Goal: Task Accomplishment & Management: Use online tool/utility

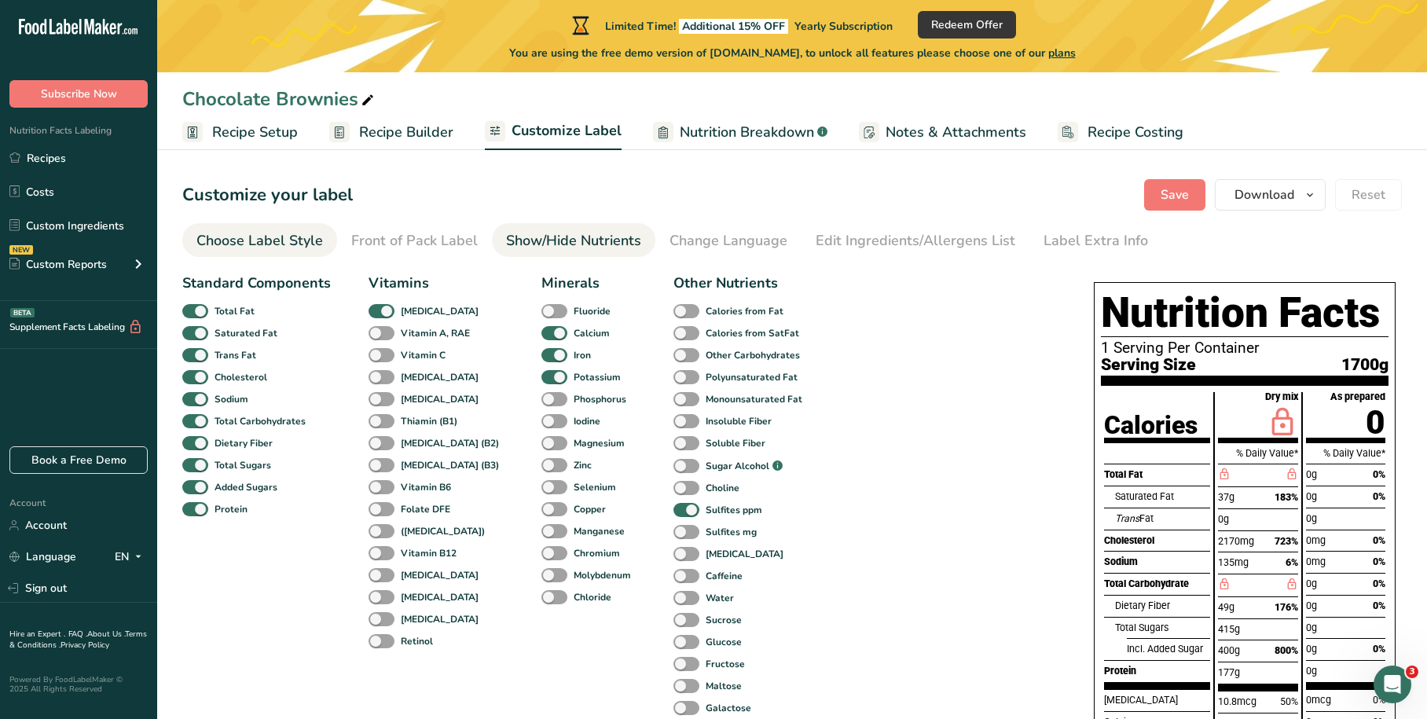
click at [281, 238] on div "Choose Label Style" at bounding box center [259, 240] width 127 height 21
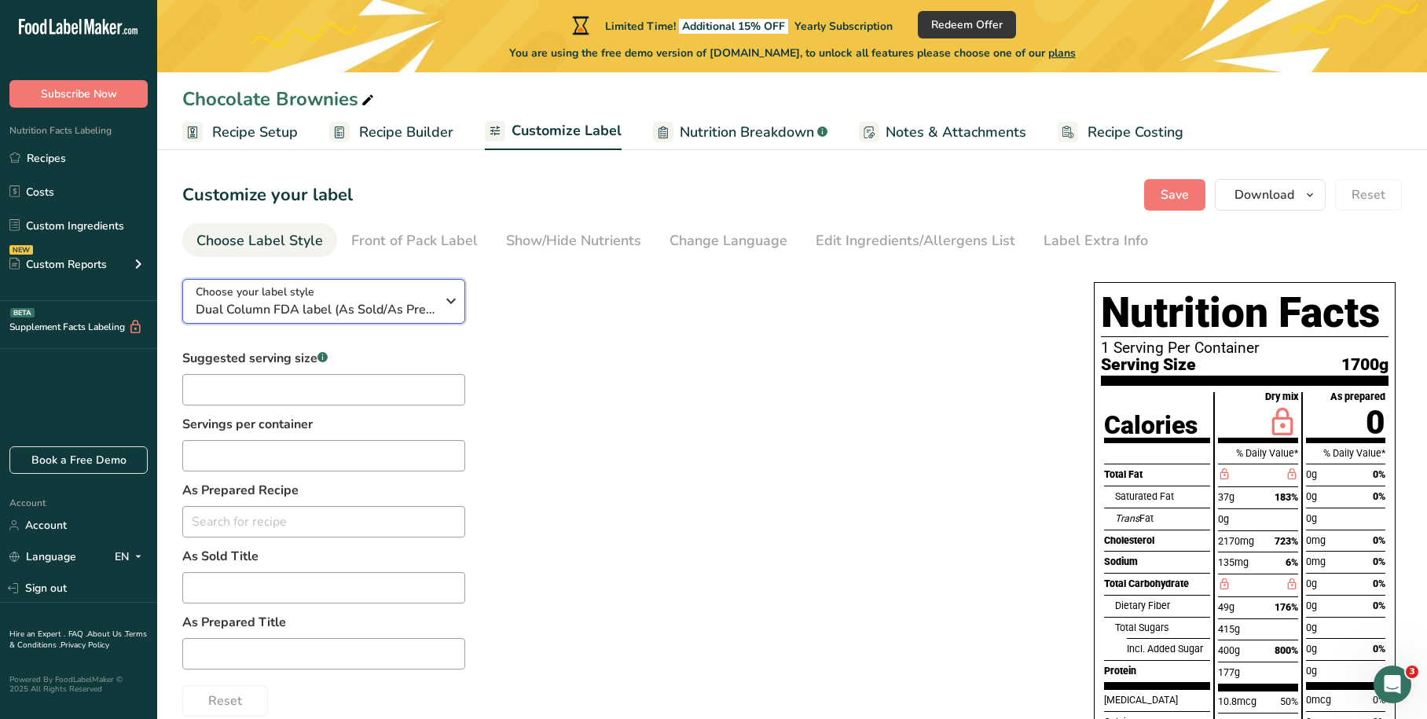
click at [333, 304] on span "Dual Column FDA label (As Sold/As Prepared)" at bounding box center [316, 309] width 240 height 19
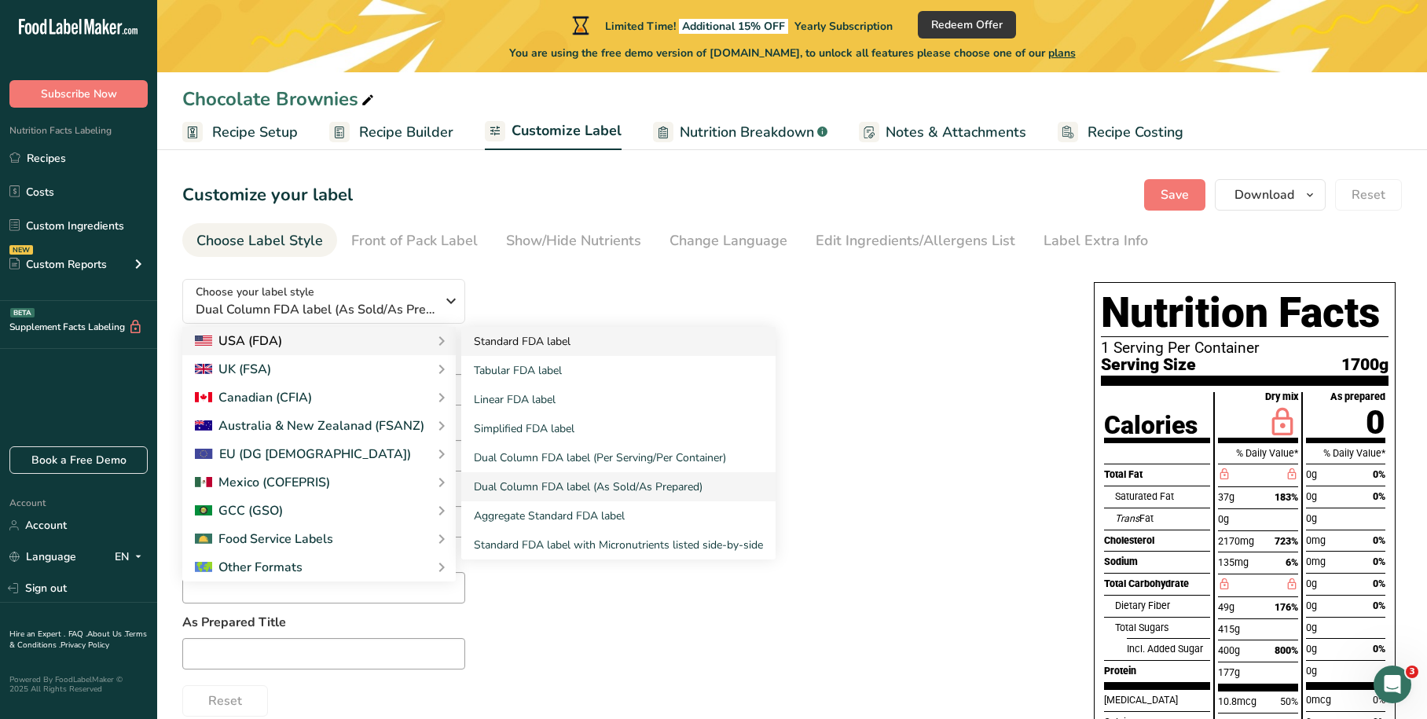
click at [519, 342] on link "Standard FDA label" at bounding box center [618, 341] width 314 height 29
checkbox input "false"
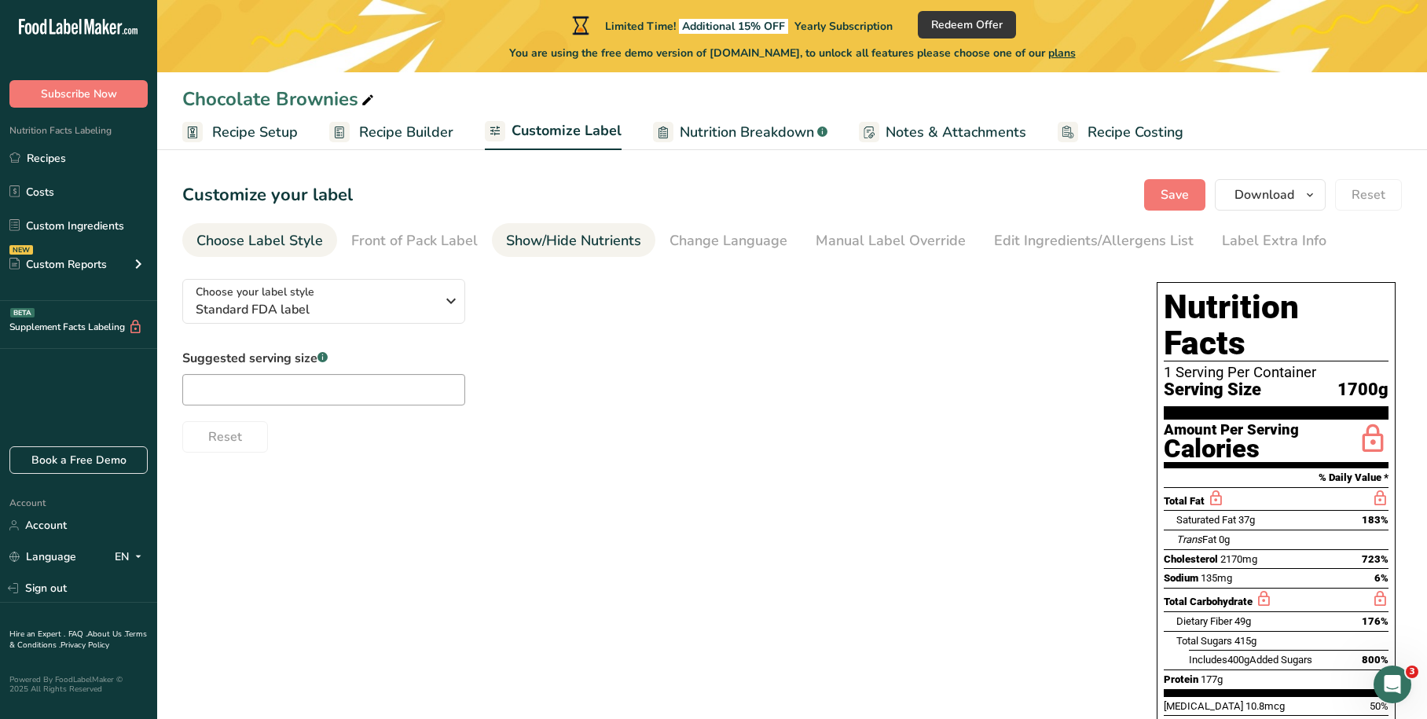
click at [576, 248] on div "Show/Hide Nutrients" at bounding box center [573, 240] width 135 height 21
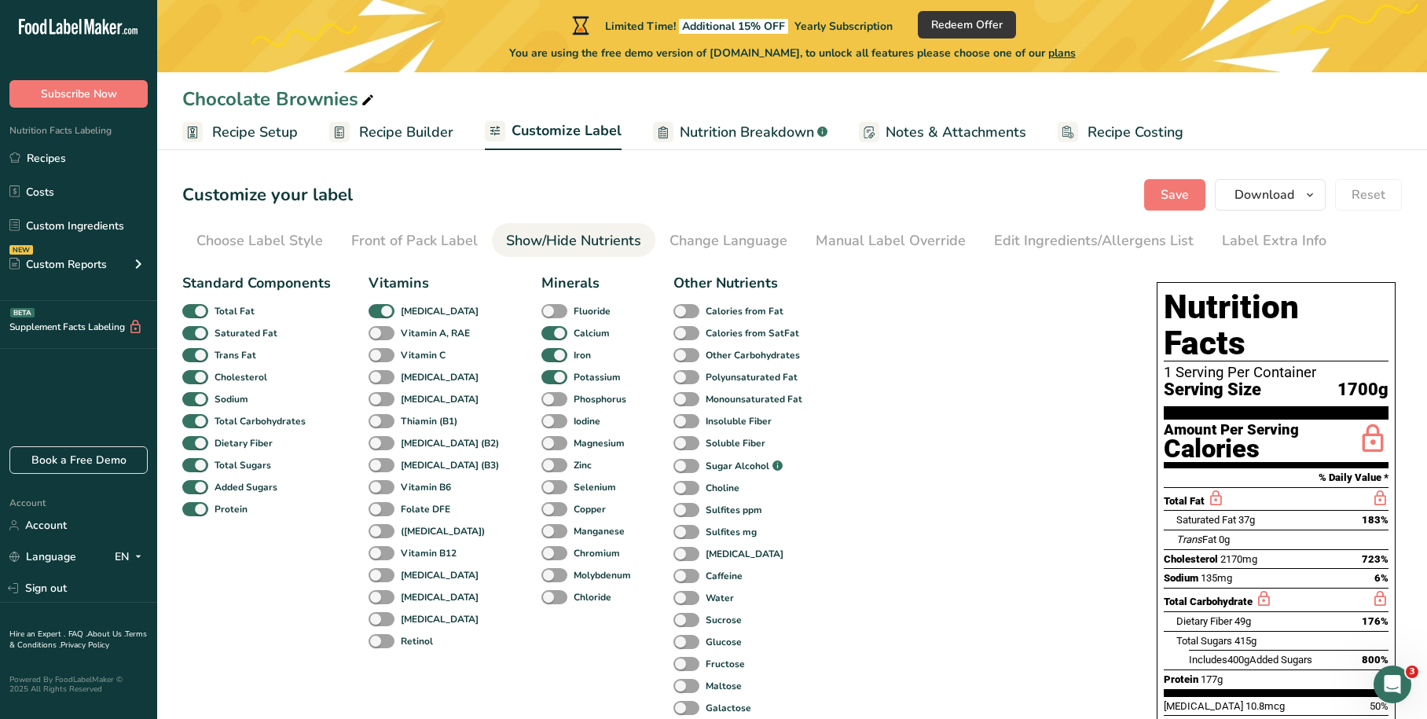
drag, startPoint x: 378, startPoint y: 641, endPoint x: 383, endPoint y: 630, distance: 12.0
click at [379, 641] on span at bounding box center [382, 641] width 26 height 15
click at [379, 641] on input "Retinol" at bounding box center [374, 641] width 10 height 10
checkbox input "true"
click at [385, 615] on span at bounding box center [382, 619] width 26 height 15
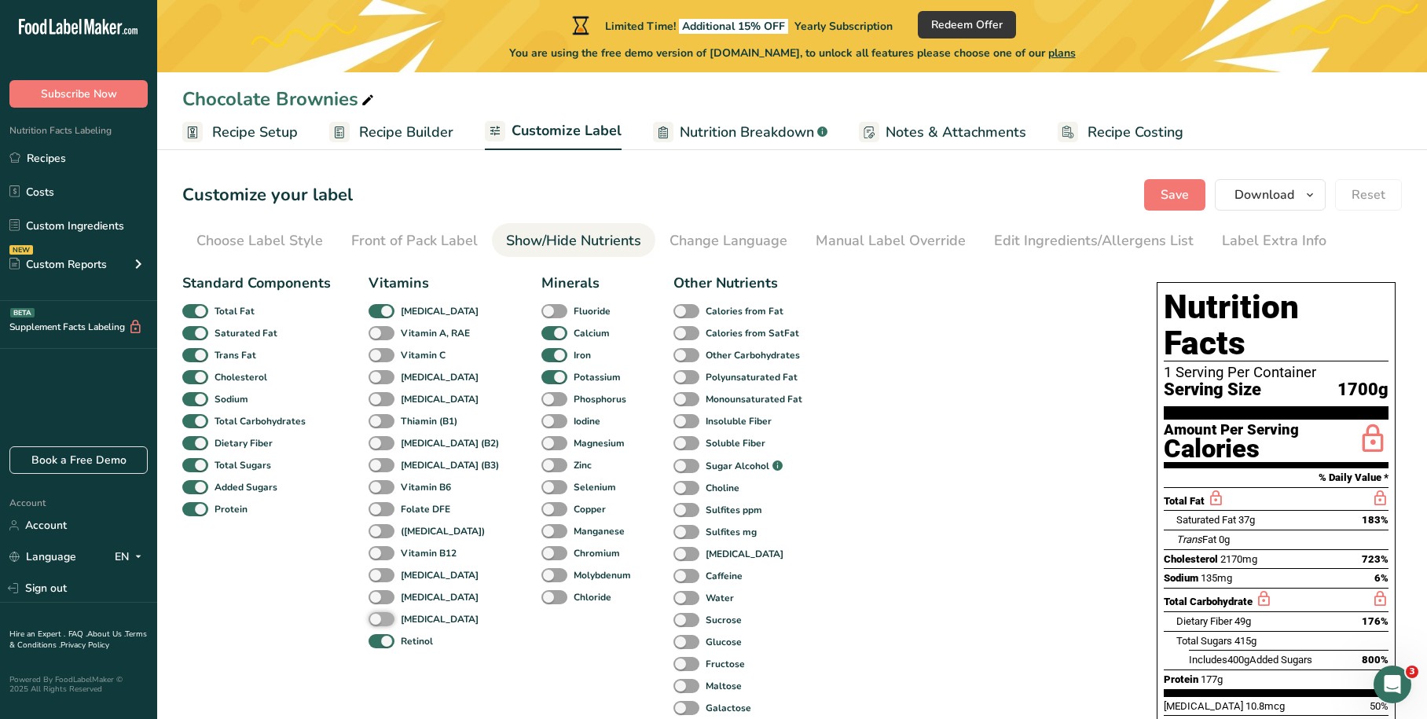
click at [379, 615] on input "[MEDICAL_DATA]" at bounding box center [374, 619] width 10 height 10
checkbox input "true"
drag, startPoint x: 387, startPoint y: 592, endPoint x: 387, endPoint y: 581, distance: 11.0
click at [387, 592] on span at bounding box center [382, 597] width 26 height 15
click at [379, 592] on input "[MEDICAL_DATA]" at bounding box center [374, 597] width 10 height 10
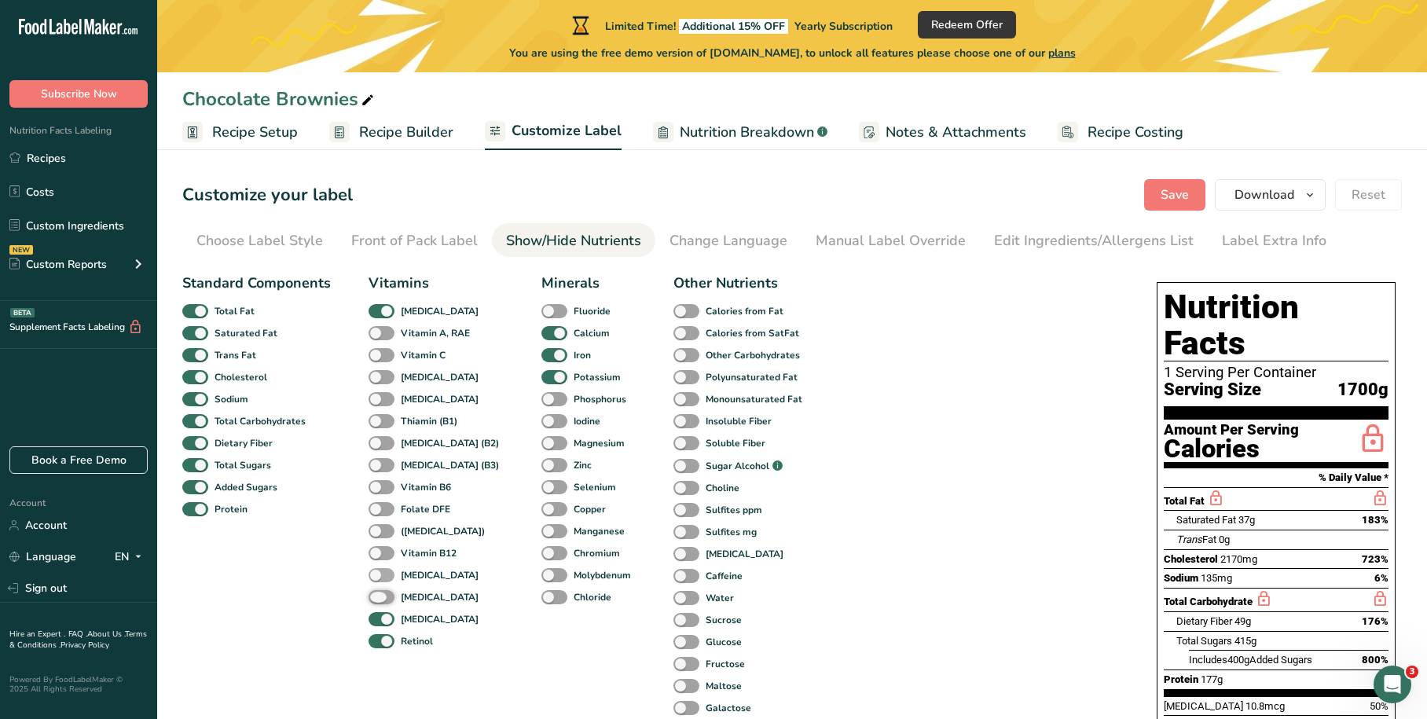
checkbox input "true"
drag, startPoint x: 387, startPoint y: 577, endPoint x: 387, endPoint y: 567, distance: 10.2
click at [387, 576] on span at bounding box center [382, 575] width 26 height 15
click at [379, 576] on input "[MEDICAL_DATA]" at bounding box center [374, 575] width 10 height 10
checkbox input "true"
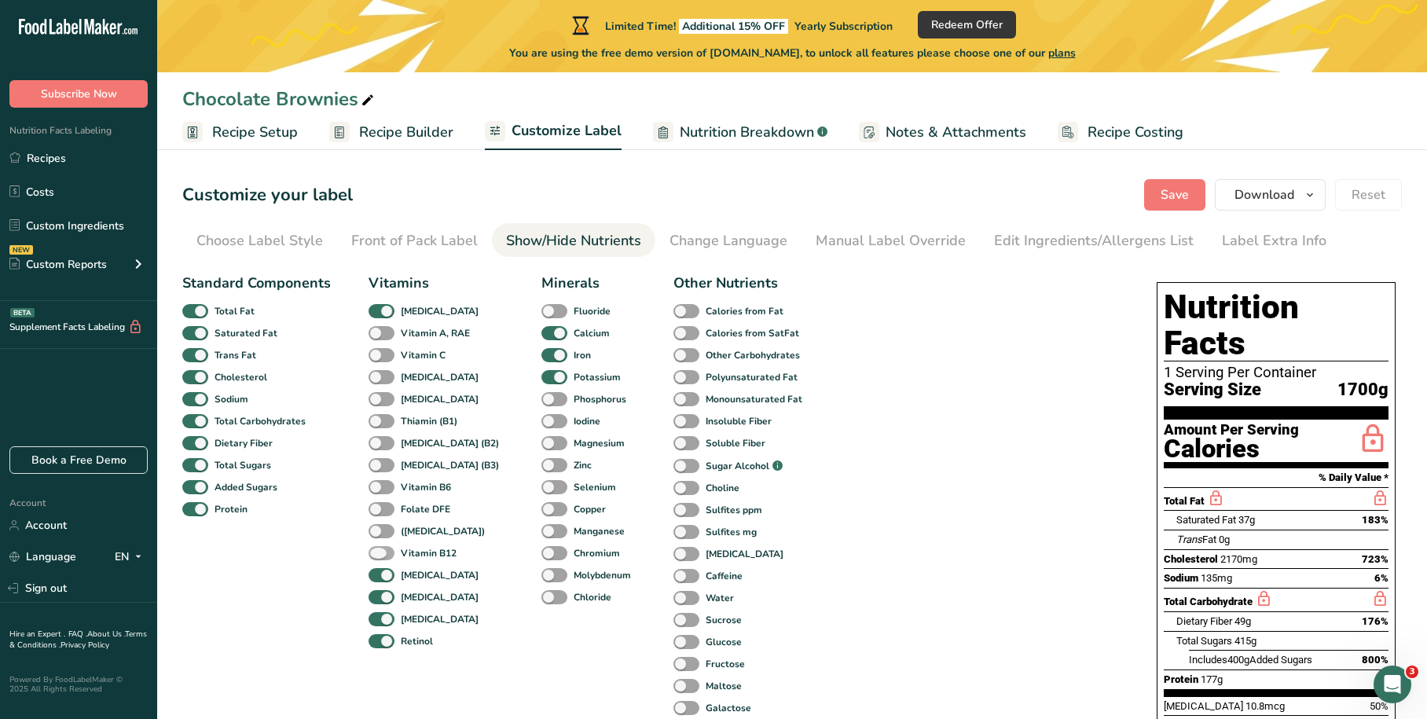
click at [384, 546] on span at bounding box center [382, 553] width 26 height 15
click at [379, 548] on input "Vitamin B12" at bounding box center [374, 553] width 10 height 10
checkbox input "true"
click at [384, 526] on span at bounding box center [382, 531] width 26 height 15
click at [379, 526] on input "([MEDICAL_DATA])" at bounding box center [374, 531] width 10 height 10
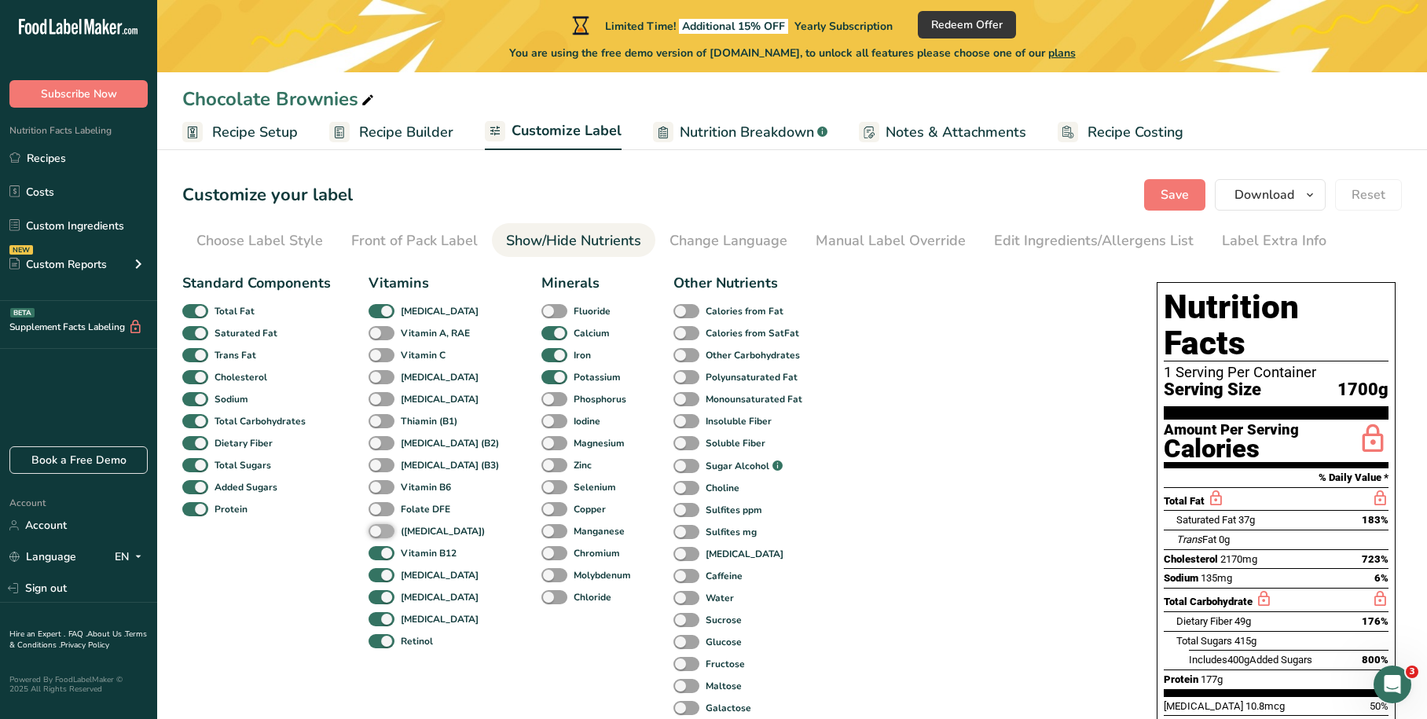
checkbox input "true"
click at [383, 498] on div "Folate DFE" at bounding box center [386, 509] width 34 height 22
drag, startPoint x: 383, startPoint y: 481, endPoint x: 384, endPoint y: 459, distance: 22.1
click at [383, 480] on span at bounding box center [382, 487] width 26 height 15
click at [379, 482] on input "Vitamin B6" at bounding box center [374, 487] width 10 height 10
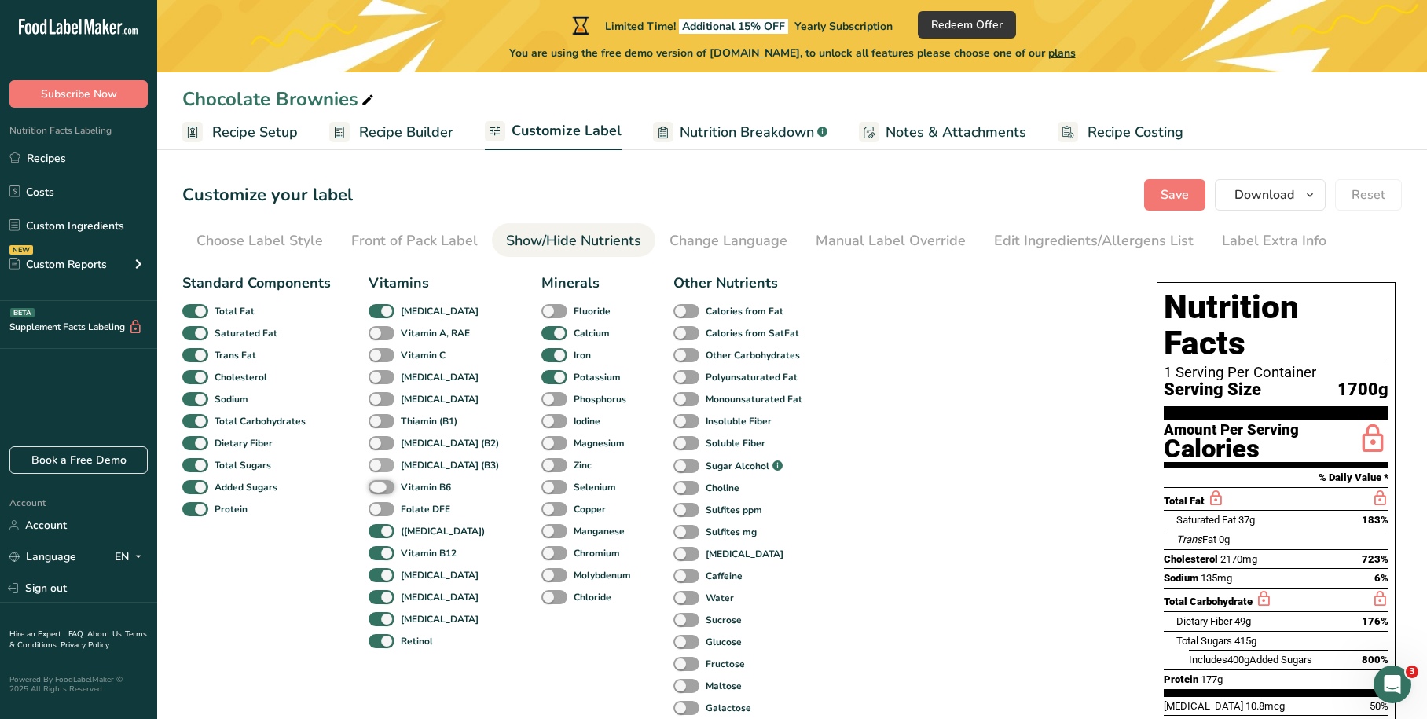
checkbox input "true"
click at [384, 458] on span at bounding box center [382, 465] width 26 height 15
click at [379, 460] on input "[MEDICAL_DATA] (B3)" at bounding box center [374, 465] width 10 height 10
checkbox input "true"
click at [383, 438] on span at bounding box center [382, 443] width 26 height 15
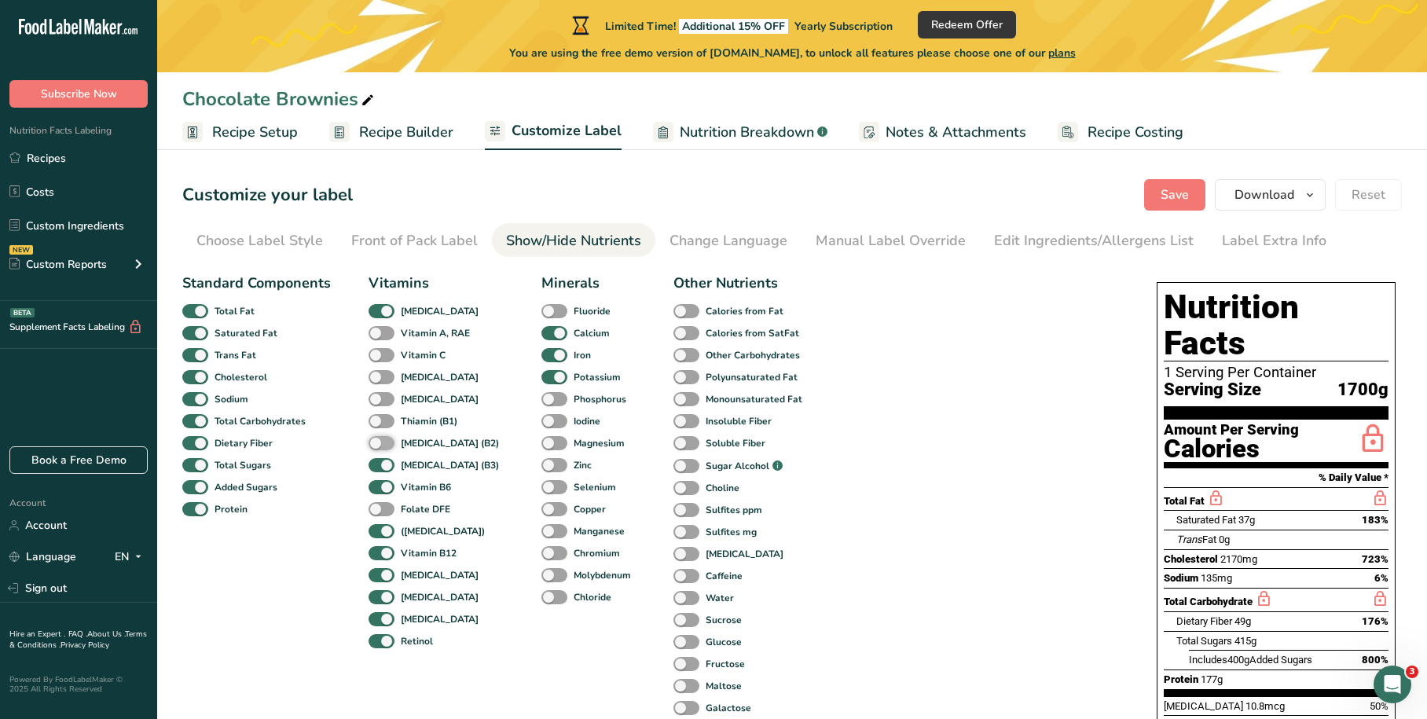
click at [379, 438] on input "[MEDICAL_DATA] (B2)" at bounding box center [374, 443] width 10 height 10
checkbox input "true"
click at [383, 414] on span at bounding box center [382, 421] width 26 height 15
click at [379, 416] on input "Thiamin (B1)" at bounding box center [374, 421] width 10 height 10
checkbox input "true"
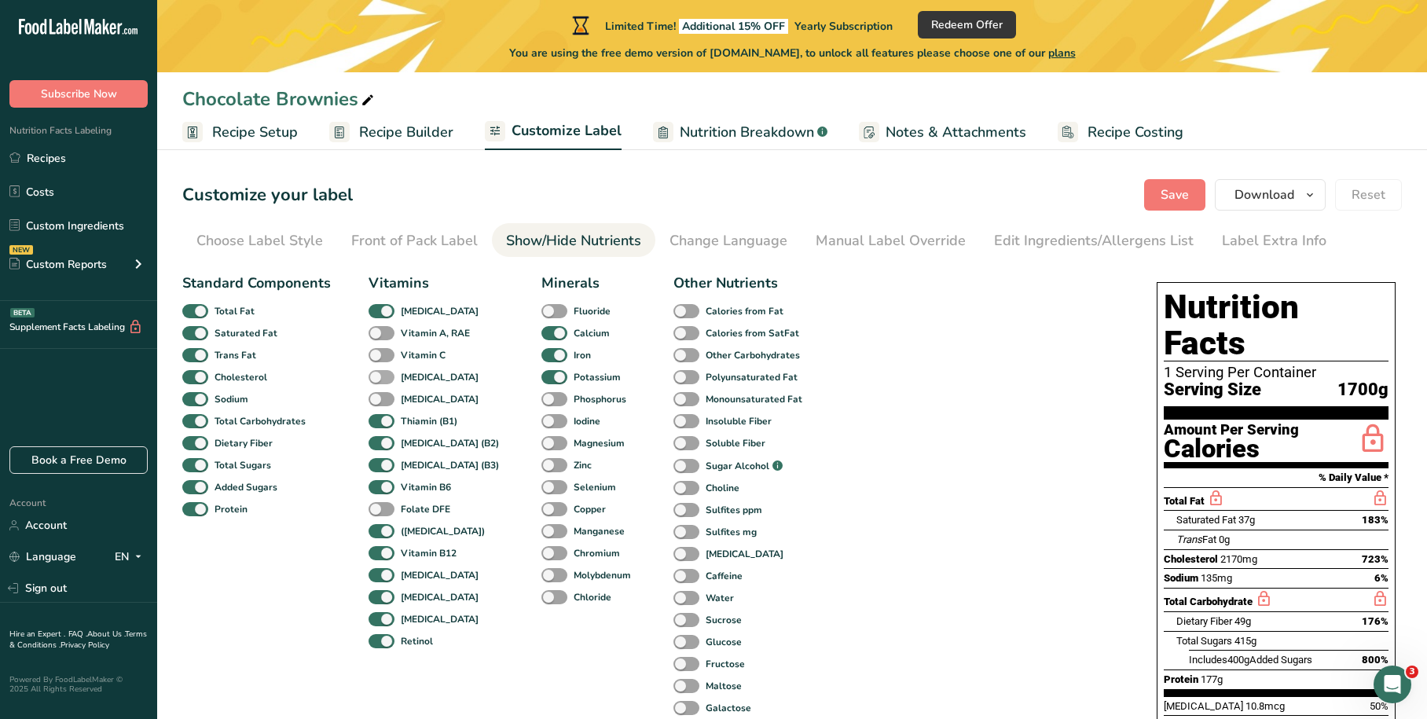
drag, startPoint x: 384, startPoint y: 393, endPoint x: 384, endPoint y: 376, distance: 16.5
click at [385, 393] on span at bounding box center [382, 399] width 26 height 15
click at [379, 394] on input "[MEDICAL_DATA]" at bounding box center [374, 399] width 10 height 10
checkbox input "true"
drag, startPoint x: 384, startPoint y: 372, endPoint x: 383, endPoint y: 358, distance: 15.0
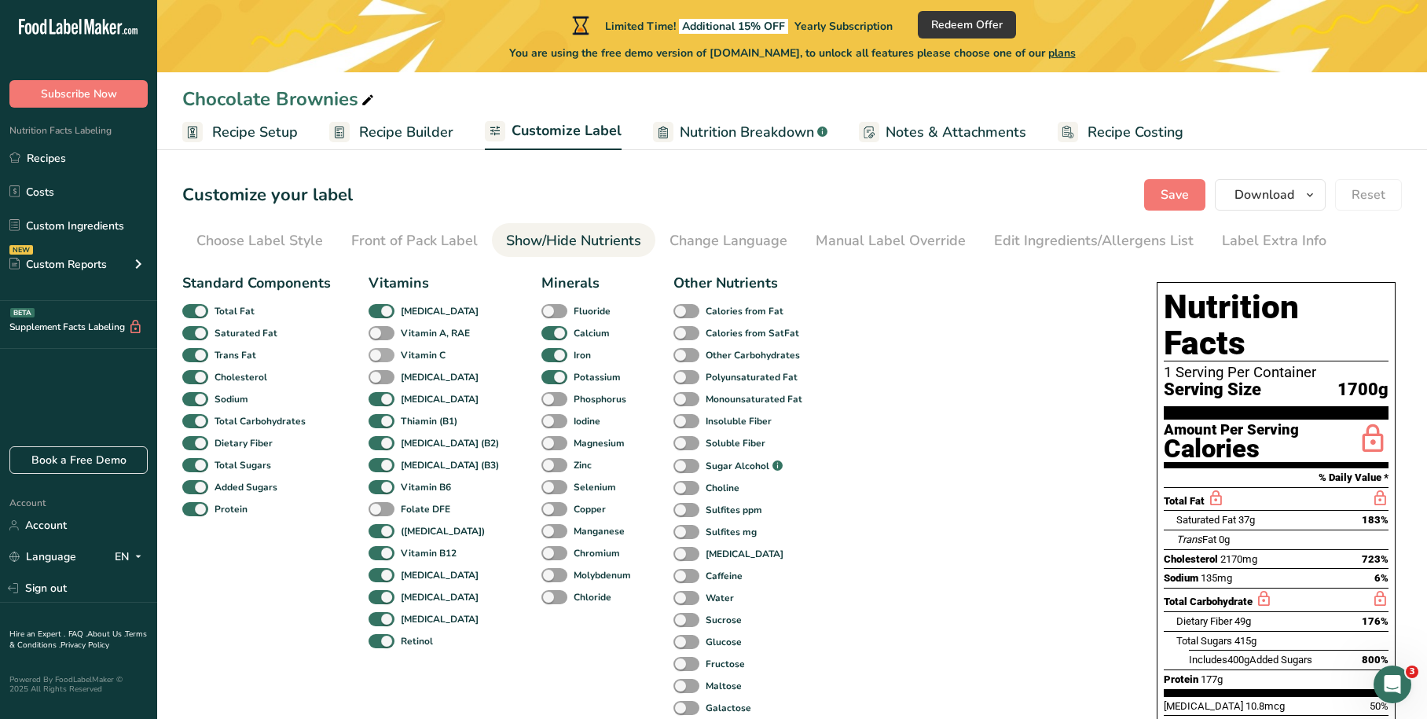
click at [384, 372] on span at bounding box center [382, 377] width 26 height 15
click at [379, 372] on input "[MEDICAL_DATA]" at bounding box center [374, 377] width 10 height 10
checkbox input "true"
click at [382, 351] on span at bounding box center [382, 355] width 26 height 15
click at [379, 351] on input "Vitamin C" at bounding box center [374, 355] width 10 height 10
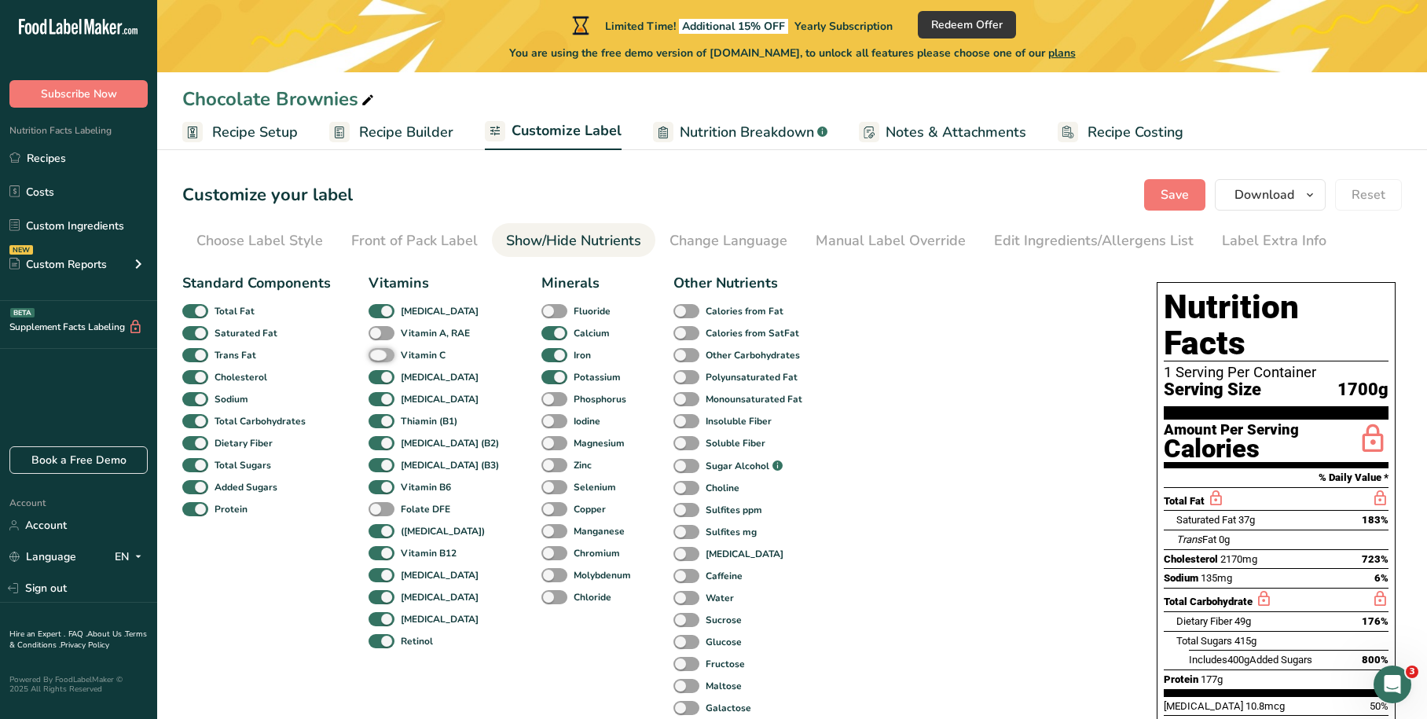
checkbox input "true"
click at [380, 328] on span at bounding box center [382, 333] width 26 height 15
click at [379, 328] on input "Vitamin A, RAE" at bounding box center [374, 333] width 10 height 10
checkbox input "true"
click at [541, 309] on span at bounding box center [554, 311] width 26 height 15
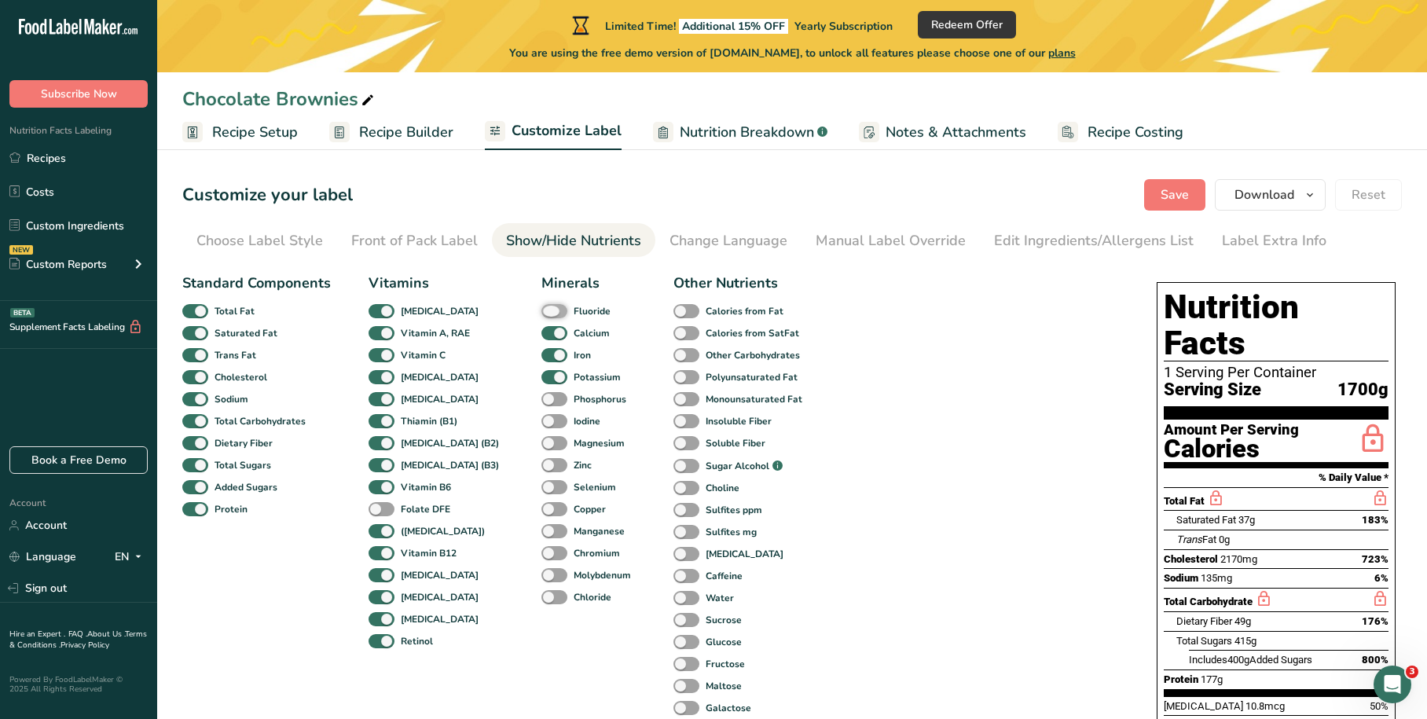
click at [541, 309] on input "Fluoride" at bounding box center [546, 311] width 10 height 10
checkbox input "true"
click at [541, 400] on span at bounding box center [554, 399] width 26 height 15
click at [541, 400] on input "Phosphorus" at bounding box center [546, 399] width 10 height 10
checkbox input "true"
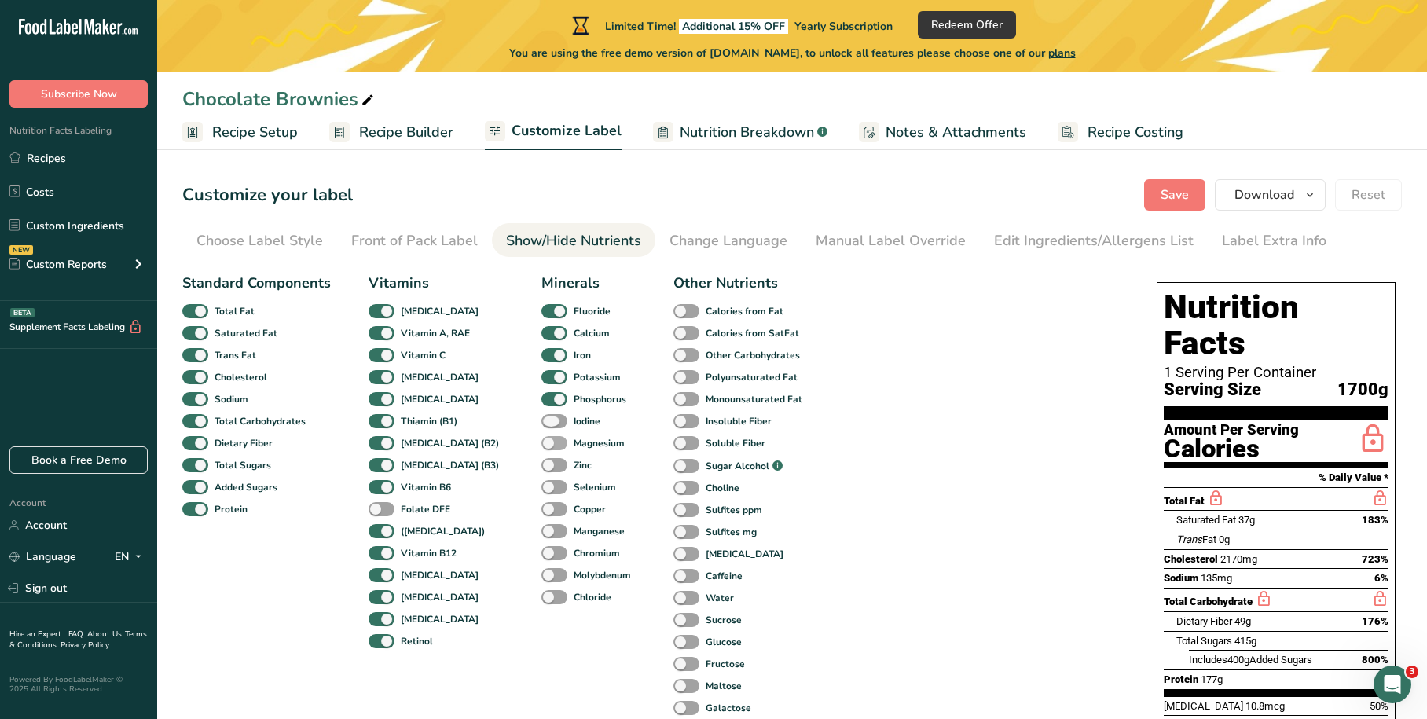
drag, startPoint x: 530, startPoint y: 421, endPoint x: 530, endPoint y: 436, distance: 15.0
click at [541, 422] on span at bounding box center [554, 421] width 26 height 15
click at [541, 422] on input "Iodine" at bounding box center [546, 421] width 10 height 10
checkbox input "true"
click at [541, 449] on span at bounding box center [554, 443] width 26 height 15
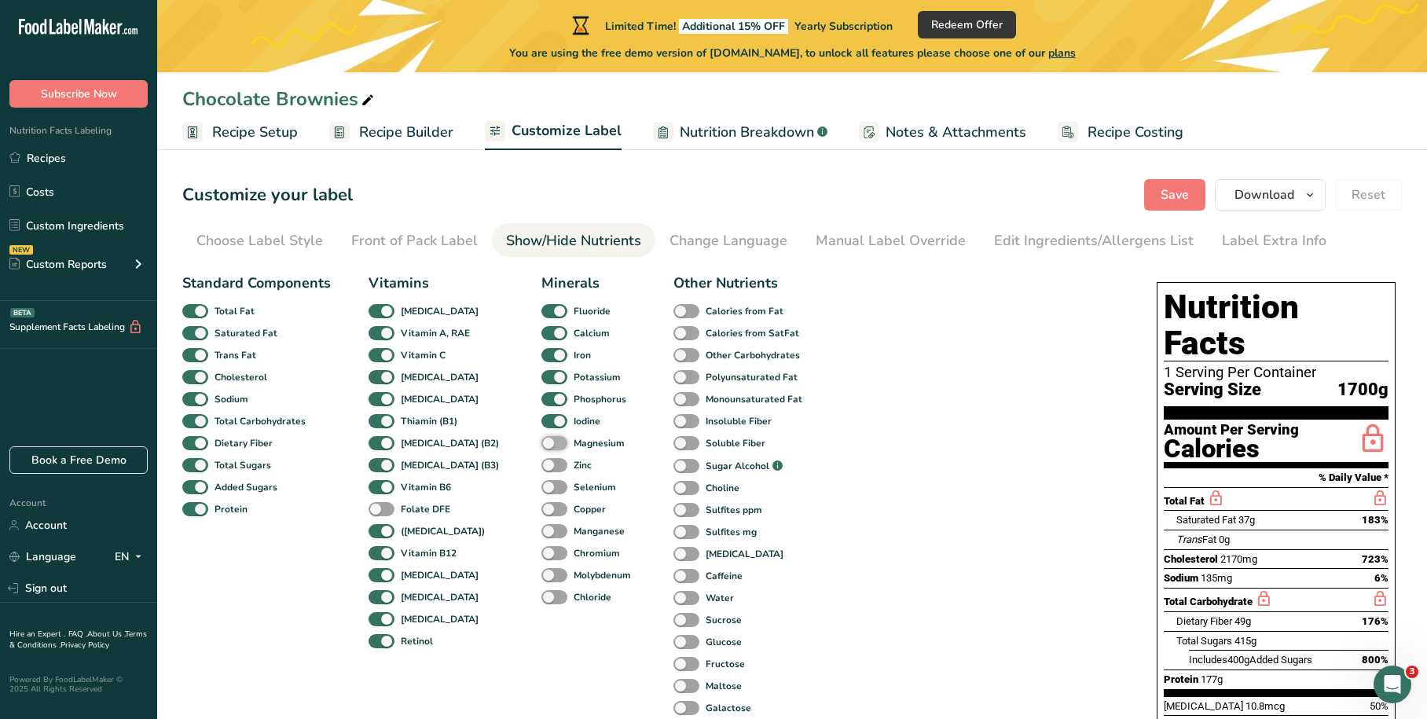
click at [541, 448] on input "Magnesium" at bounding box center [546, 443] width 10 height 10
checkbox input "true"
drag, startPoint x: 530, startPoint y: 467, endPoint x: 530, endPoint y: 490, distance: 22.8
click at [541, 469] on span at bounding box center [554, 465] width 26 height 15
click at [541, 469] on input "Zinc" at bounding box center [546, 465] width 10 height 10
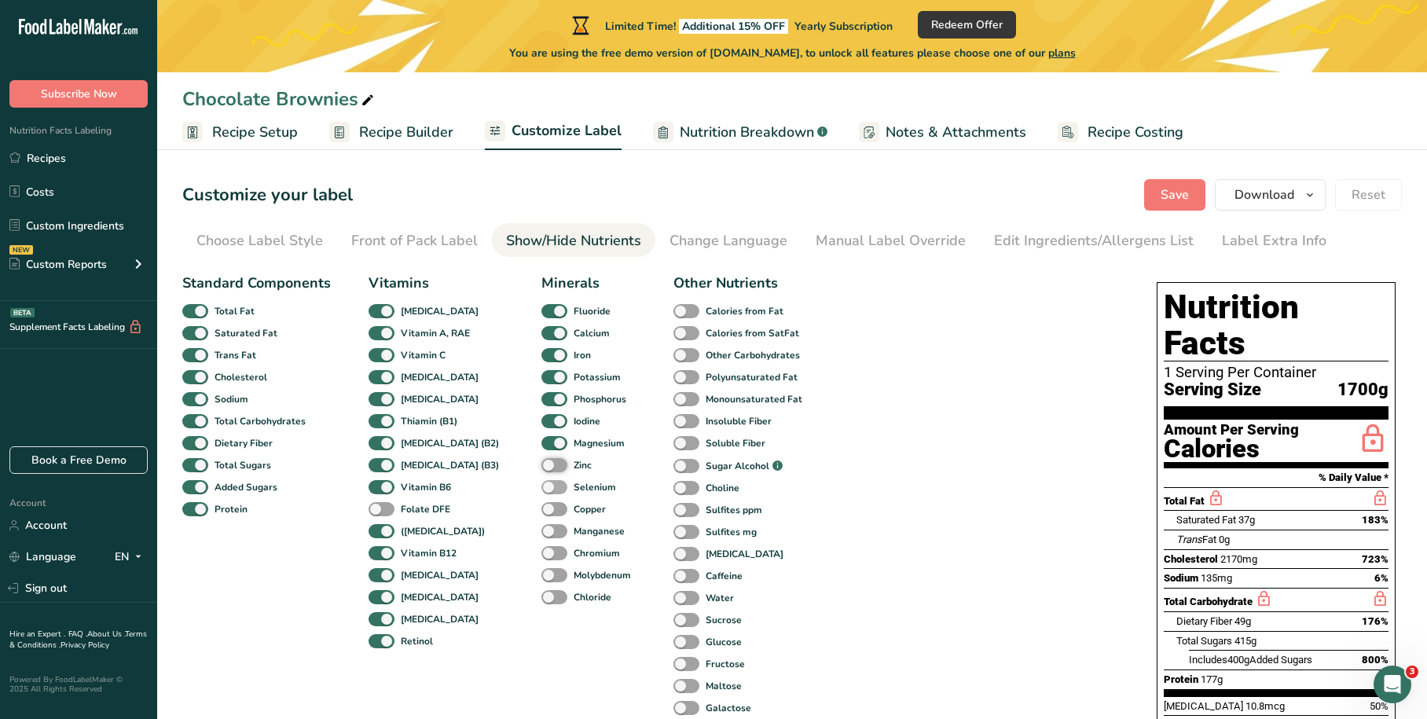
checkbox input "true"
drag, startPoint x: 530, startPoint y: 490, endPoint x: 531, endPoint y: 505, distance: 15.0
click at [541, 494] on span at bounding box center [554, 487] width 26 height 15
click at [541, 492] on input "Selenium" at bounding box center [546, 487] width 10 height 10
checkbox input "true"
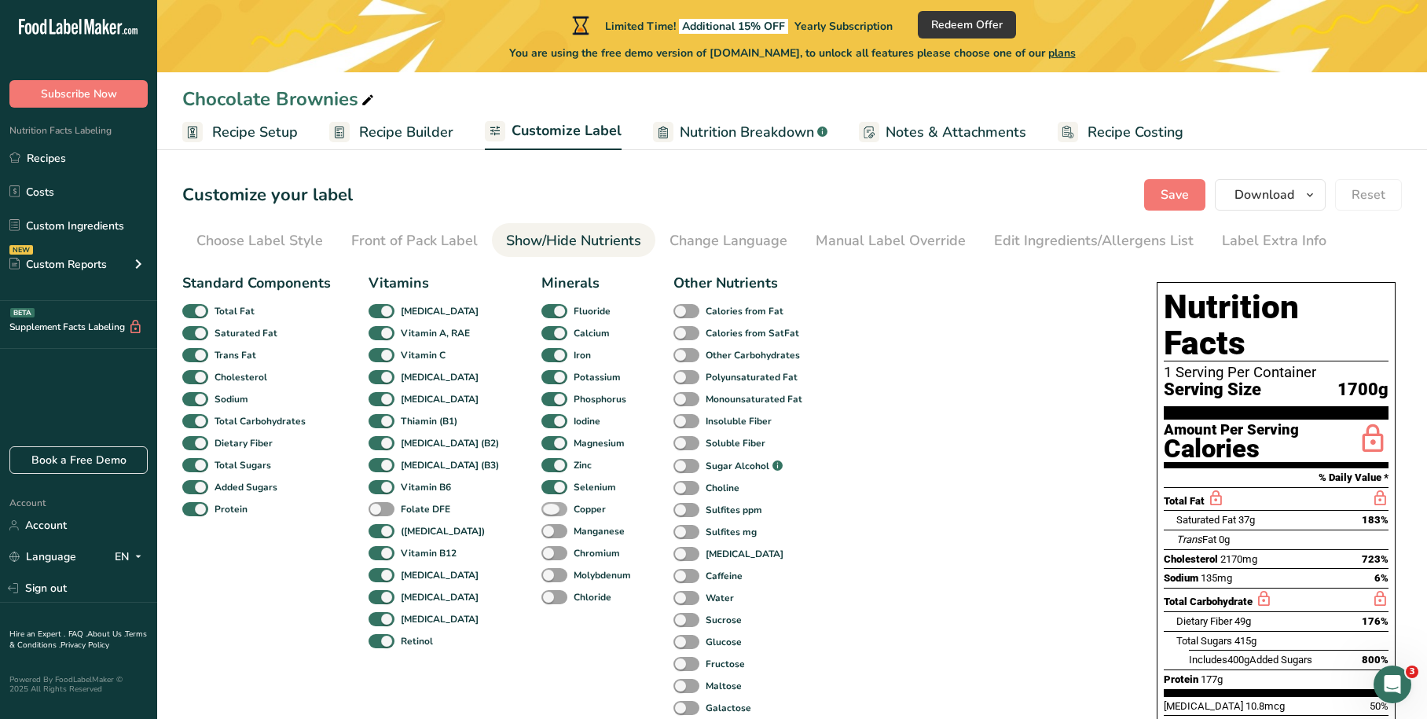
click at [541, 512] on span at bounding box center [554, 509] width 26 height 15
click at [541, 512] on input "Copper" at bounding box center [546, 509] width 10 height 10
checkbox input "true"
click at [541, 531] on span at bounding box center [554, 531] width 26 height 15
click at [541, 531] on input "Manganese" at bounding box center [546, 531] width 10 height 10
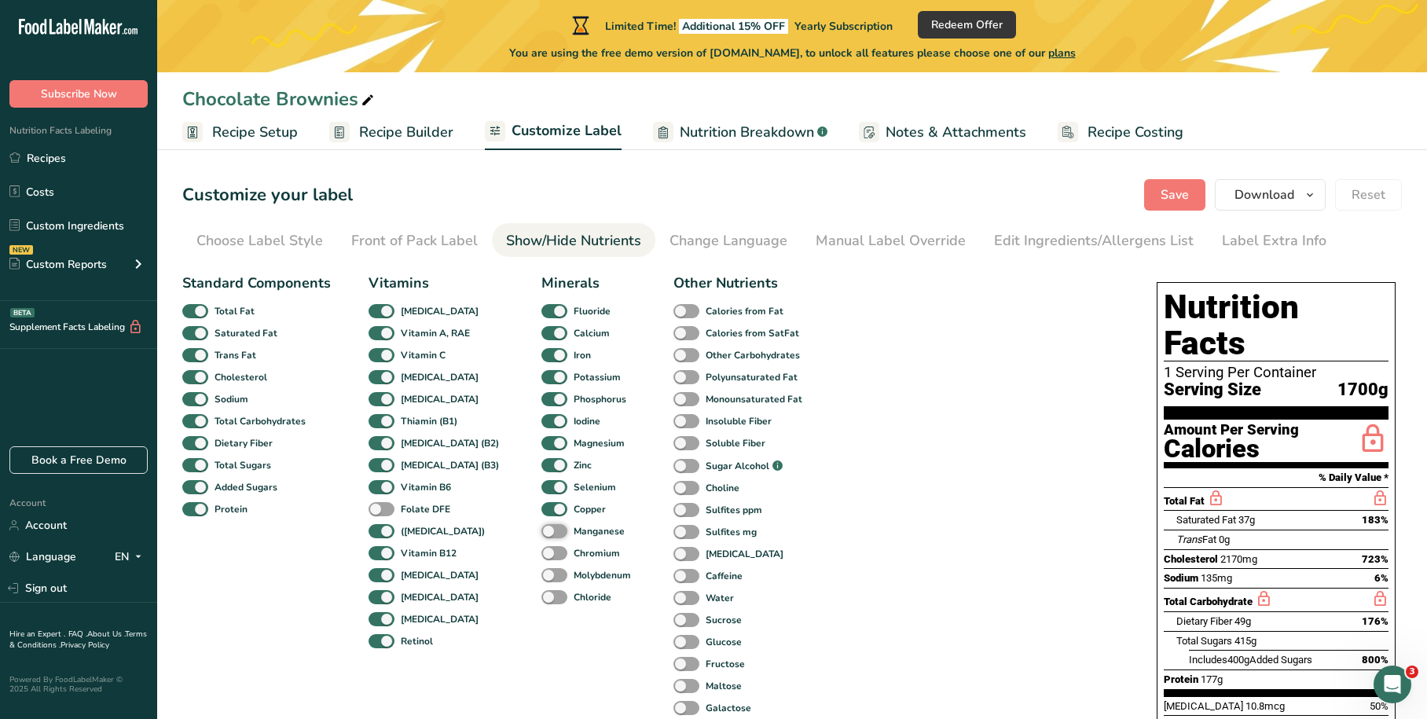
checkbox input "true"
drag, startPoint x: 530, startPoint y: 550, endPoint x: 532, endPoint y: 559, distance: 8.8
click at [541, 552] on span at bounding box center [554, 553] width 26 height 15
click at [541, 552] on input "Chromium" at bounding box center [546, 553] width 10 height 10
checkbox input "true"
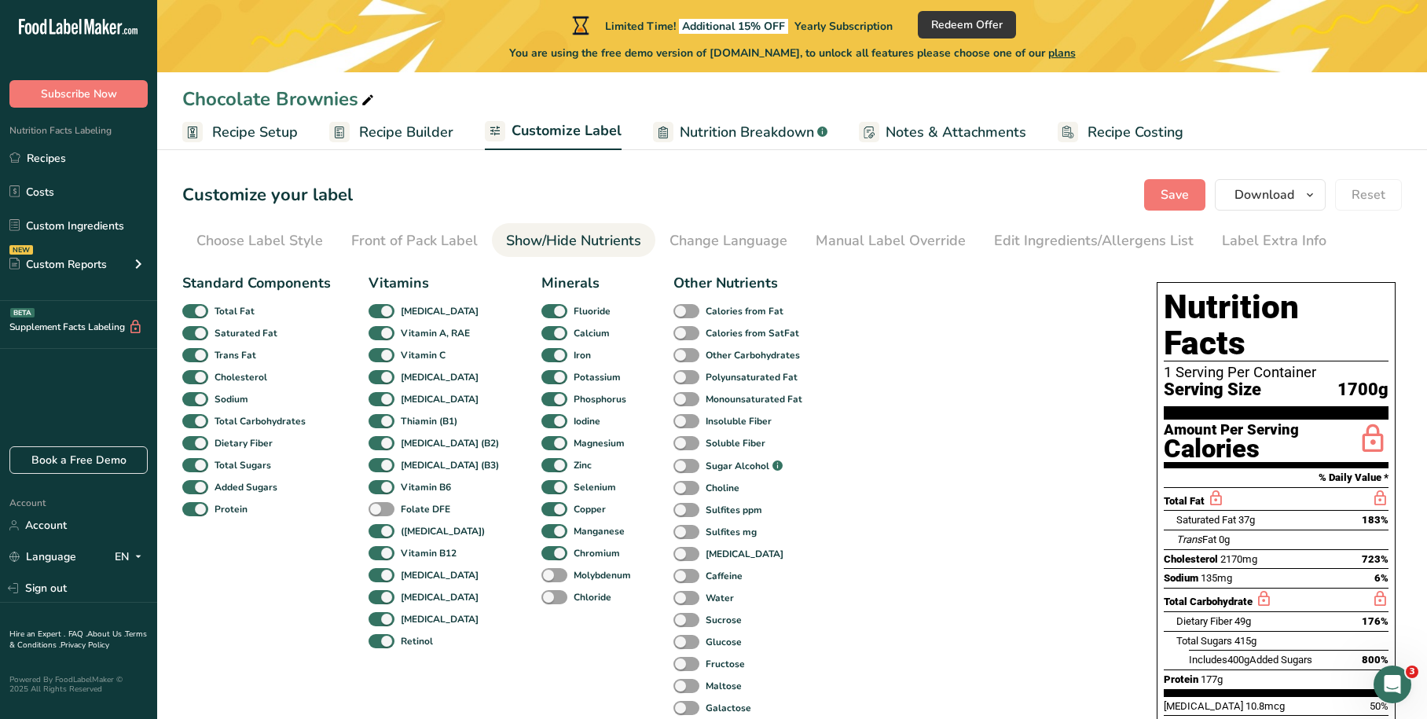
drag, startPoint x: 532, startPoint y: 573, endPoint x: 533, endPoint y: 586, distance: 13.4
click at [541, 574] on span at bounding box center [554, 575] width 26 height 15
click at [541, 574] on input "Molybdenum" at bounding box center [546, 575] width 10 height 10
checkbox input "true"
click at [541, 600] on span at bounding box center [554, 597] width 26 height 15
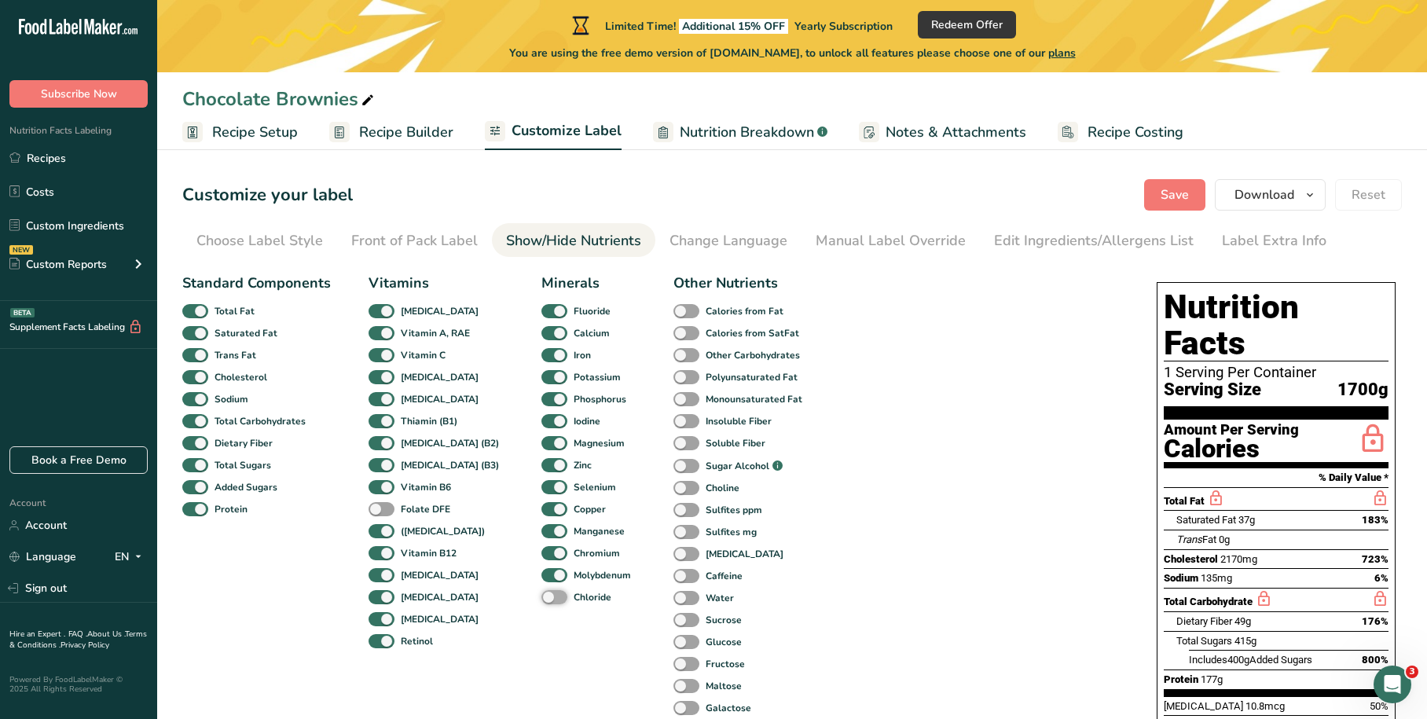
click at [541, 600] on input "Chloride" at bounding box center [546, 597] width 10 height 10
checkbox input "true"
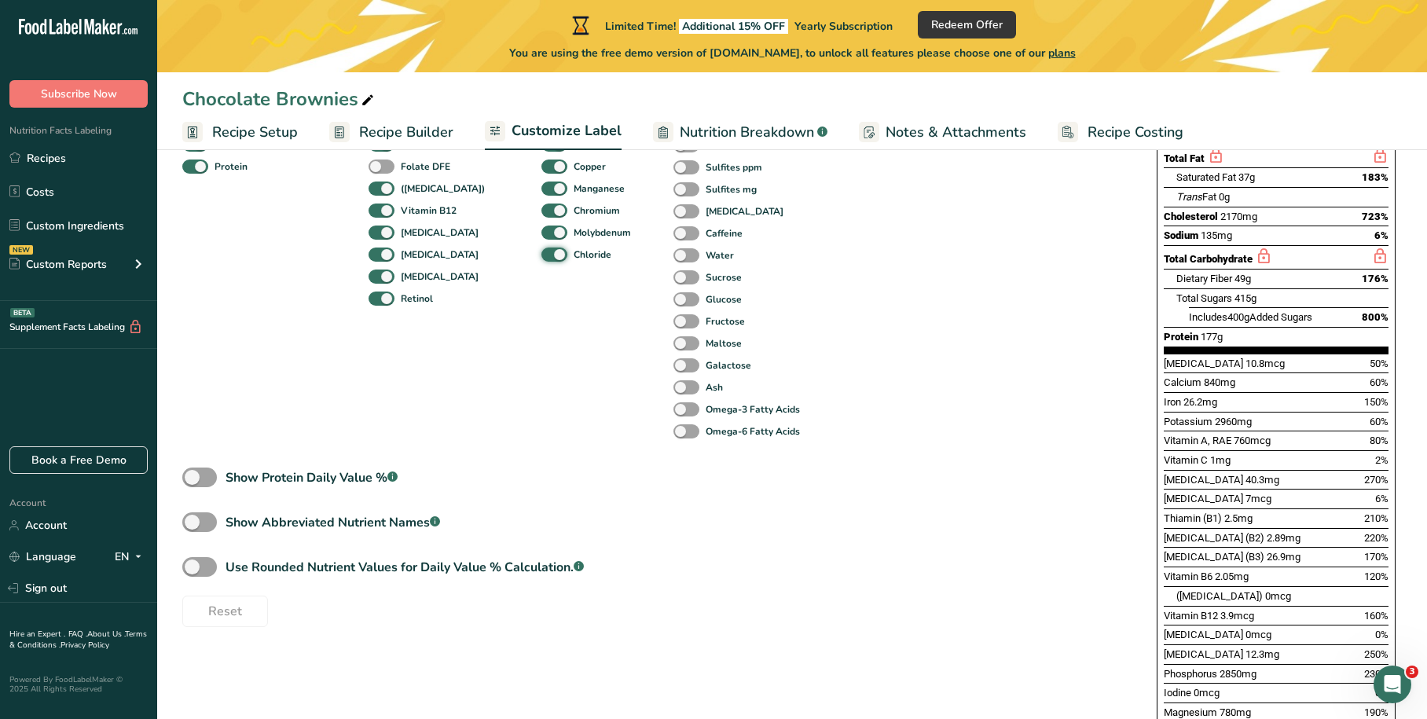
scroll to position [393, 0]
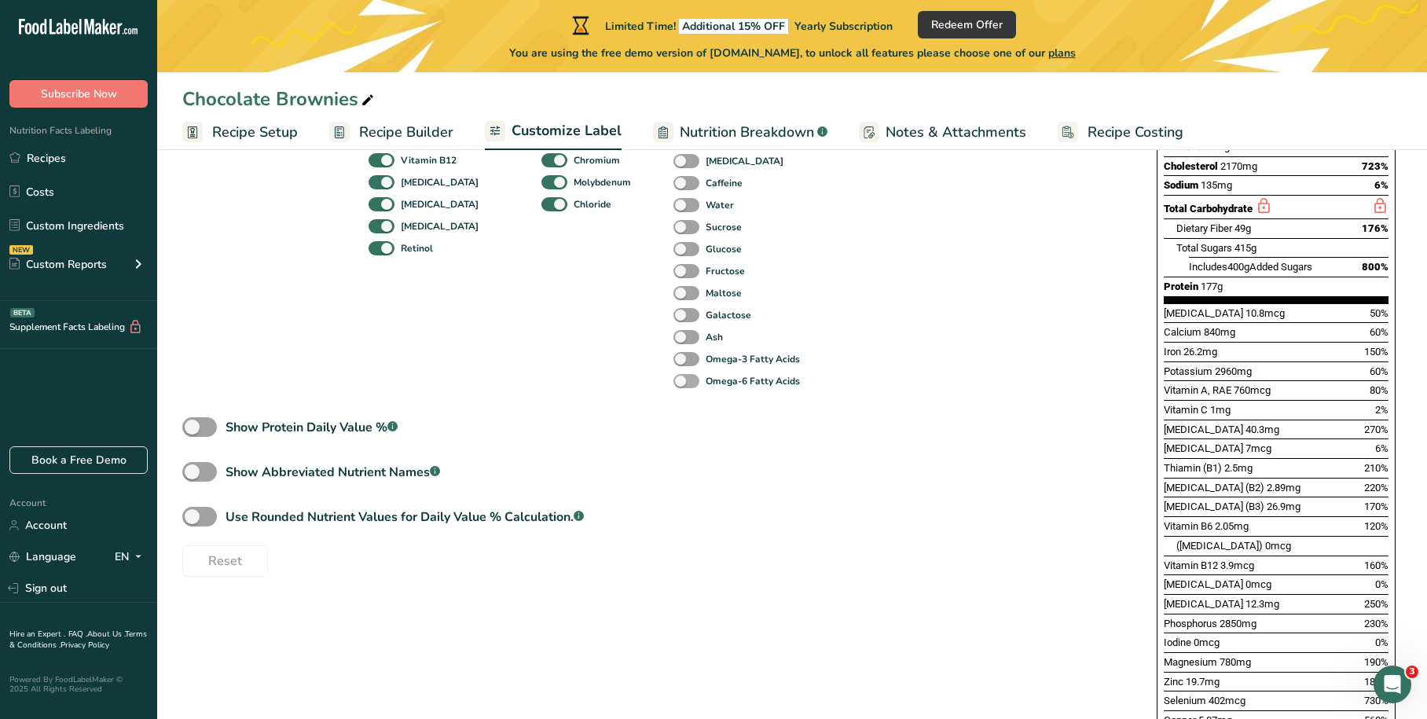
click at [673, 374] on div "Omega-6 Fatty Acids" at bounding box center [690, 381] width 34 height 22
drag, startPoint x: 652, startPoint y: 379, endPoint x: 668, endPoint y: 365, distance: 21.1
click at [673, 379] on span at bounding box center [686, 381] width 26 height 15
click at [673, 379] on input "Omega-6 Fatty Acids" at bounding box center [678, 381] width 10 height 10
checkbox input "true"
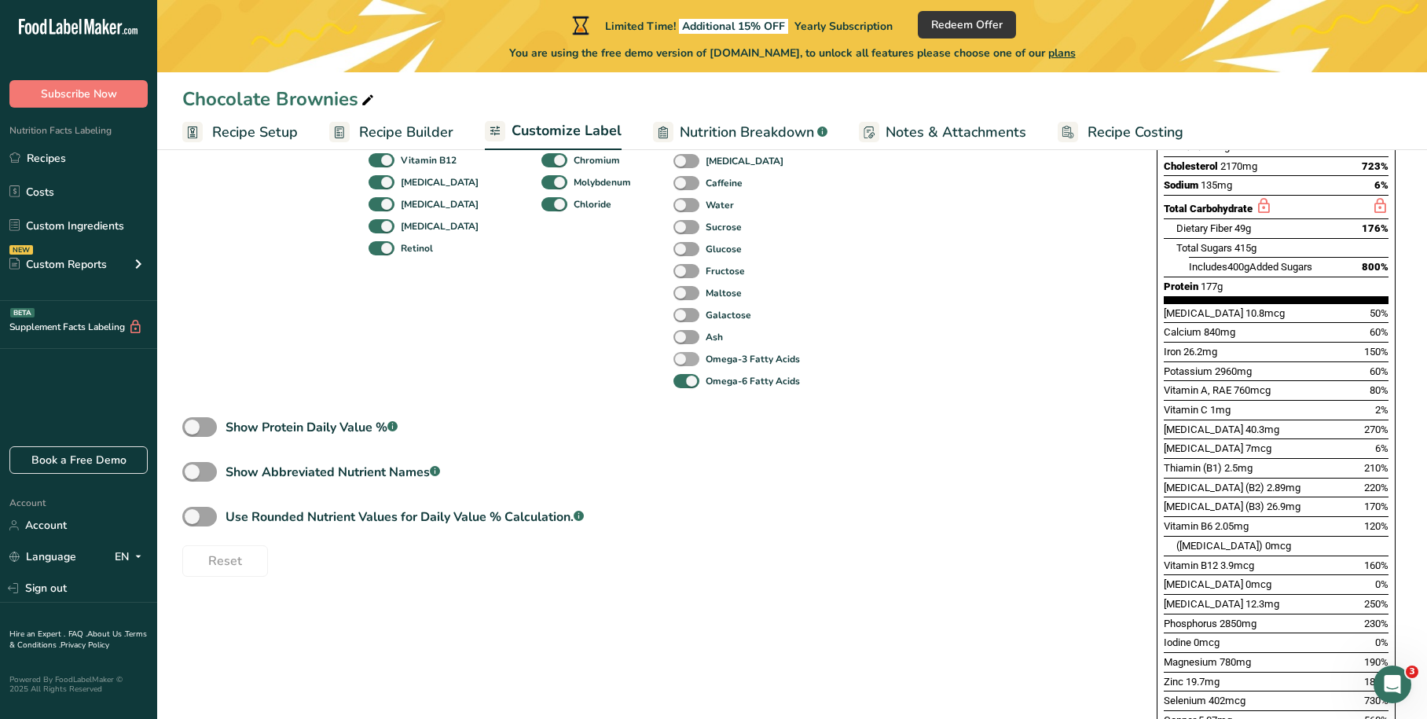
click at [673, 359] on span at bounding box center [686, 359] width 26 height 15
click at [673, 359] on input "Omega-3 Fatty Acids" at bounding box center [678, 359] width 10 height 10
checkbox input "true"
drag, startPoint x: 666, startPoint y: 340, endPoint x: 664, endPoint y: 325, distance: 15.9
click at [673, 339] on span at bounding box center [686, 337] width 26 height 15
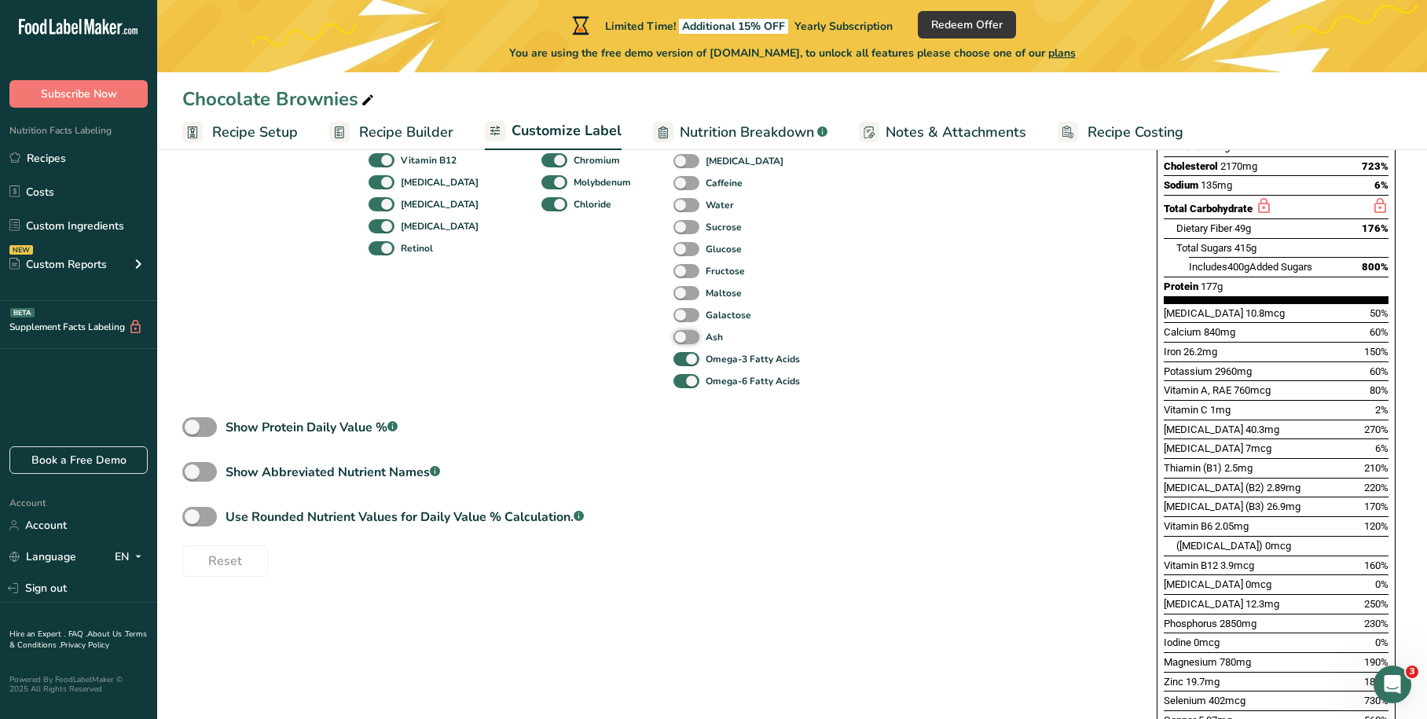
click at [673, 339] on input "Ash" at bounding box center [678, 337] width 10 height 10
checkbox input "true"
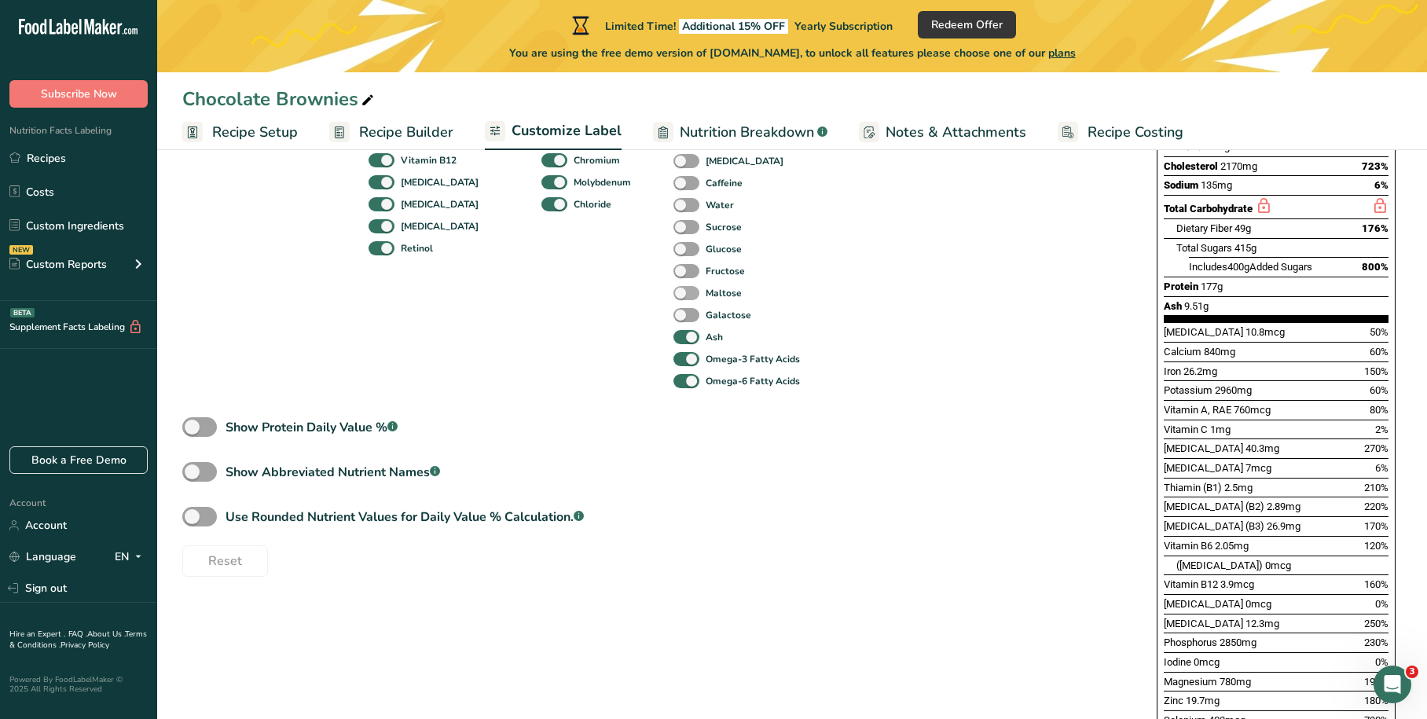
drag, startPoint x: 663, startPoint y: 306, endPoint x: 667, endPoint y: 292, distance: 15.4
click at [673, 306] on div "Galactose" at bounding box center [690, 315] width 34 height 22
drag, startPoint x: 667, startPoint y: 291, endPoint x: 668, endPoint y: 281, distance: 10.2
click at [673, 291] on span at bounding box center [686, 293] width 26 height 15
click at [673, 291] on input "Maltose" at bounding box center [678, 293] width 10 height 10
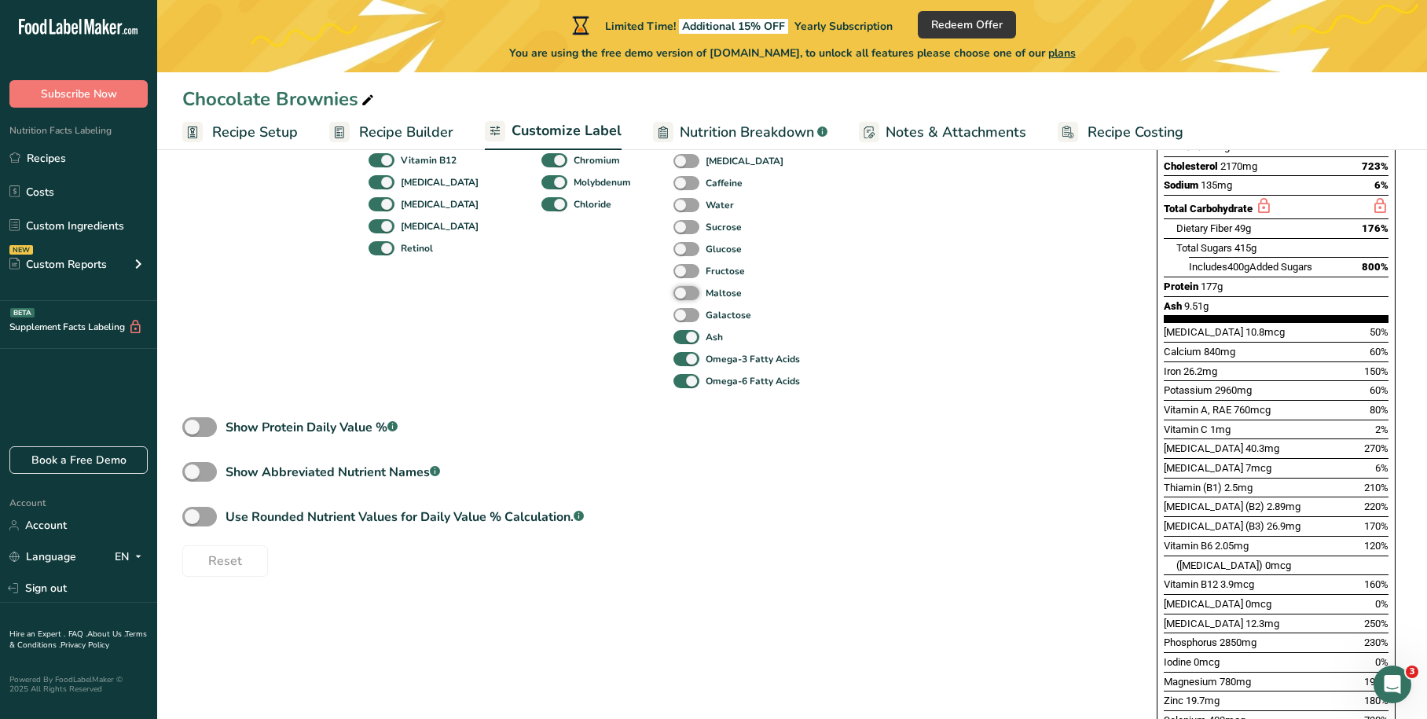
checkbox input "true"
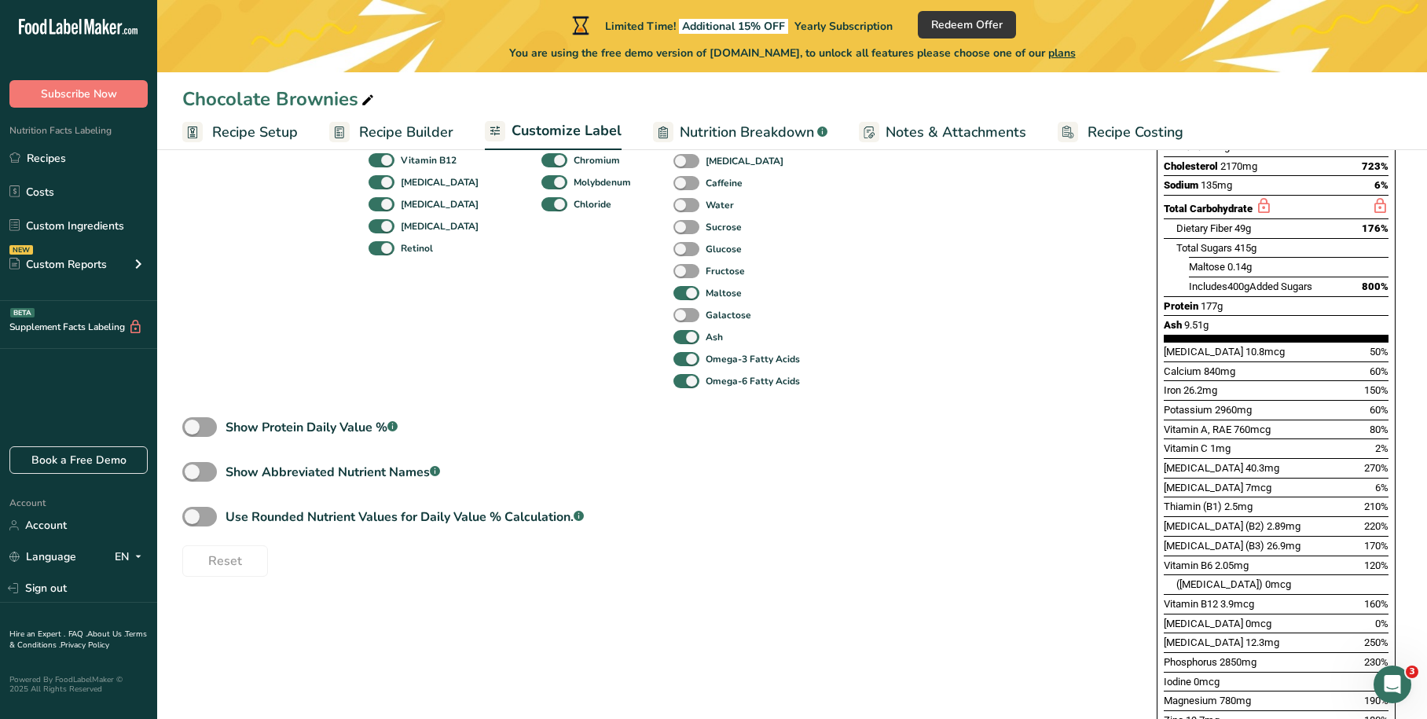
click at [673, 262] on div "Fructose" at bounding box center [690, 271] width 34 height 22
click at [673, 314] on span at bounding box center [686, 315] width 26 height 15
click at [673, 314] on input "Galactose" at bounding box center [678, 315] width 10 height 10
checkbox input "true"
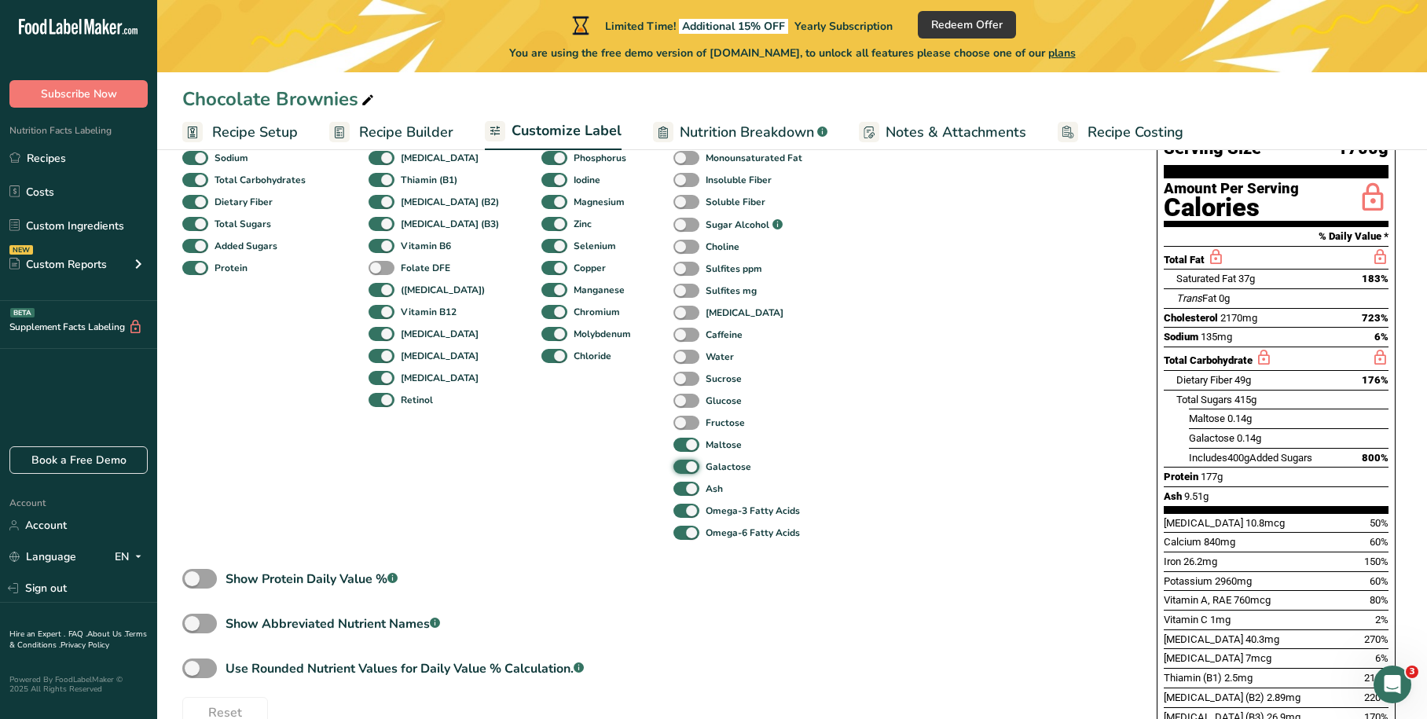
scroll to position [236, 0]
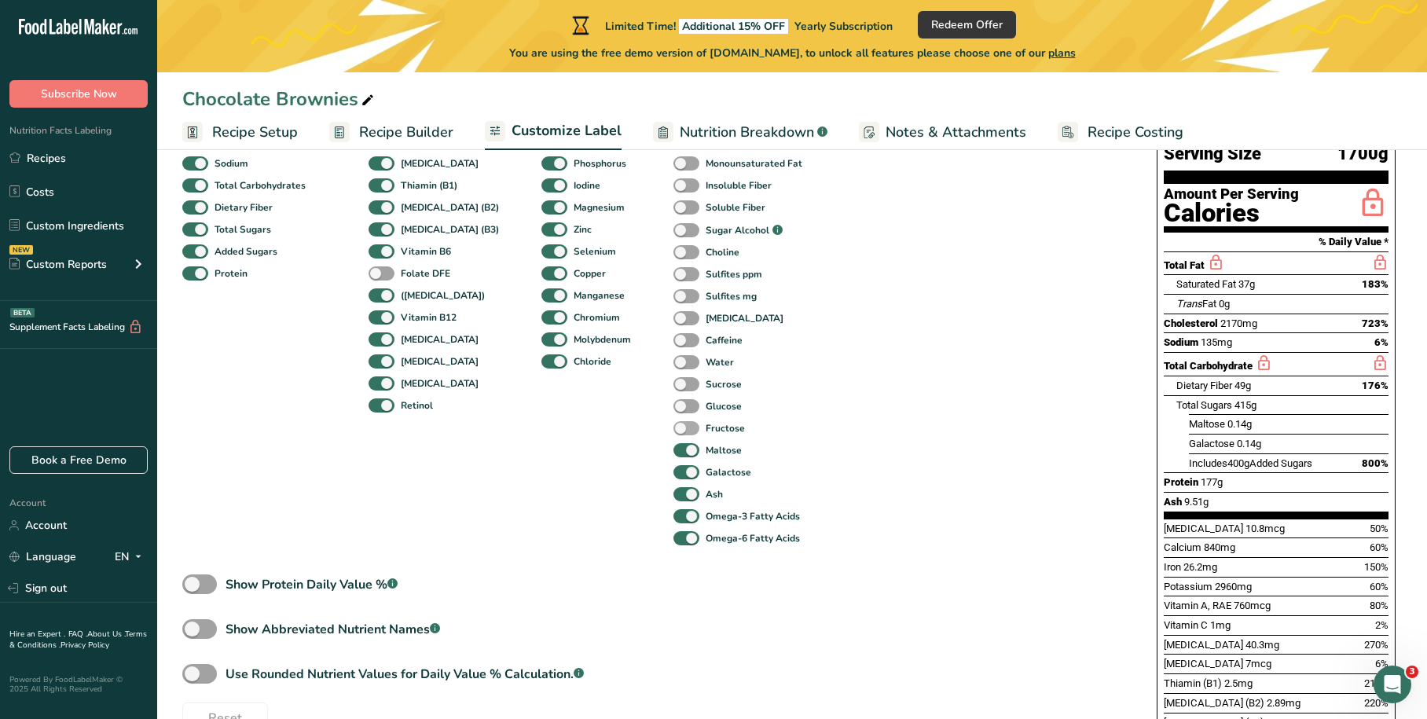
click at [673, 428] on span at bounding box center [686, 428] width 26 height 15
click at [673, 428] on input "Fructose" at bounding box center [678, 428] width 10 height 10
checkbox input "true"
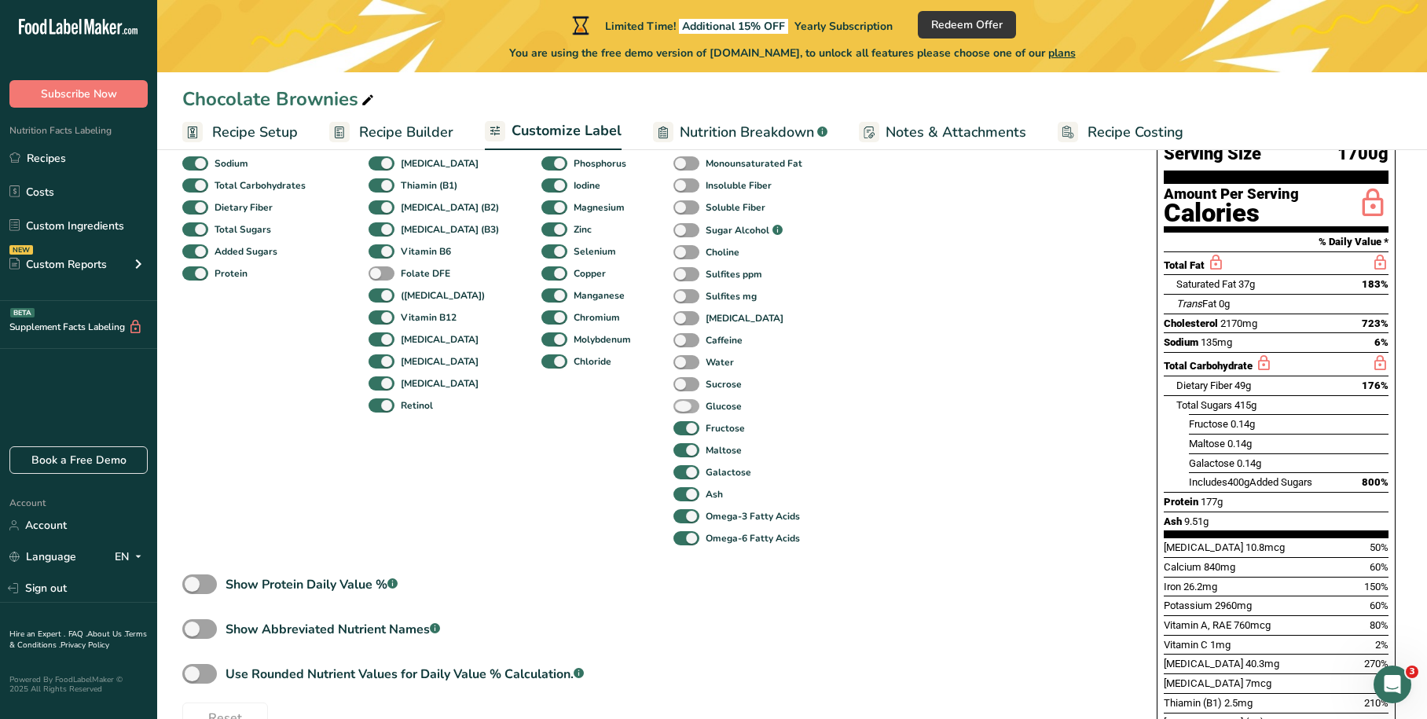
click at [673, 407] on span at bounding box center [686, 406] width 26 height 15
click at [673, 407] on input "Glucose" at bounding box center [678, 406] width 10 height 10
checkbox input "true"
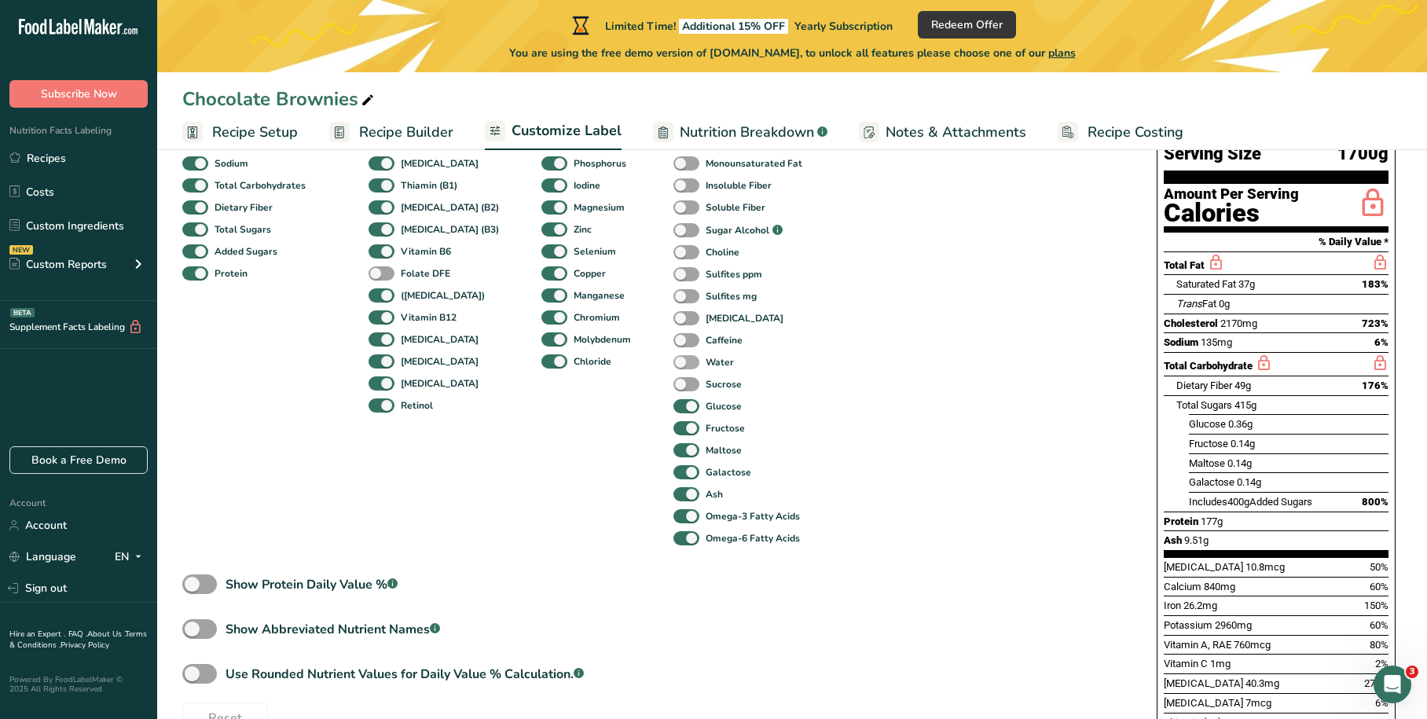
click at [673, 380] on span at bounding box center [686, 384] width 26 height 15
click at [673, 380] on input "Sucrose" at bounding box center [678, 384] width 10 height 10
checkbox input "true"
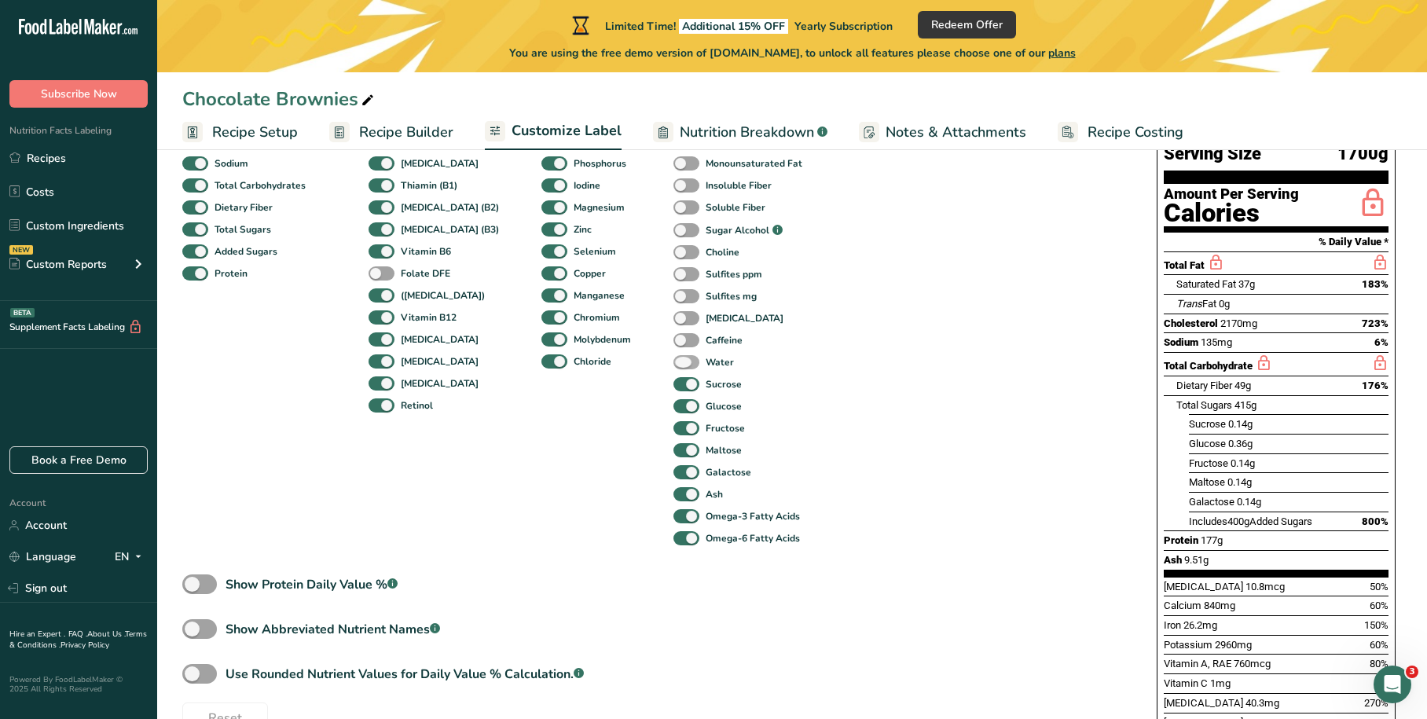
click at [673, 358] on span at bounding box center [686, 362] width 26 height 15
click at [673, 358] on input "Water" at bounding box center [678, 362] width 10 height 10
checkbox input "true"
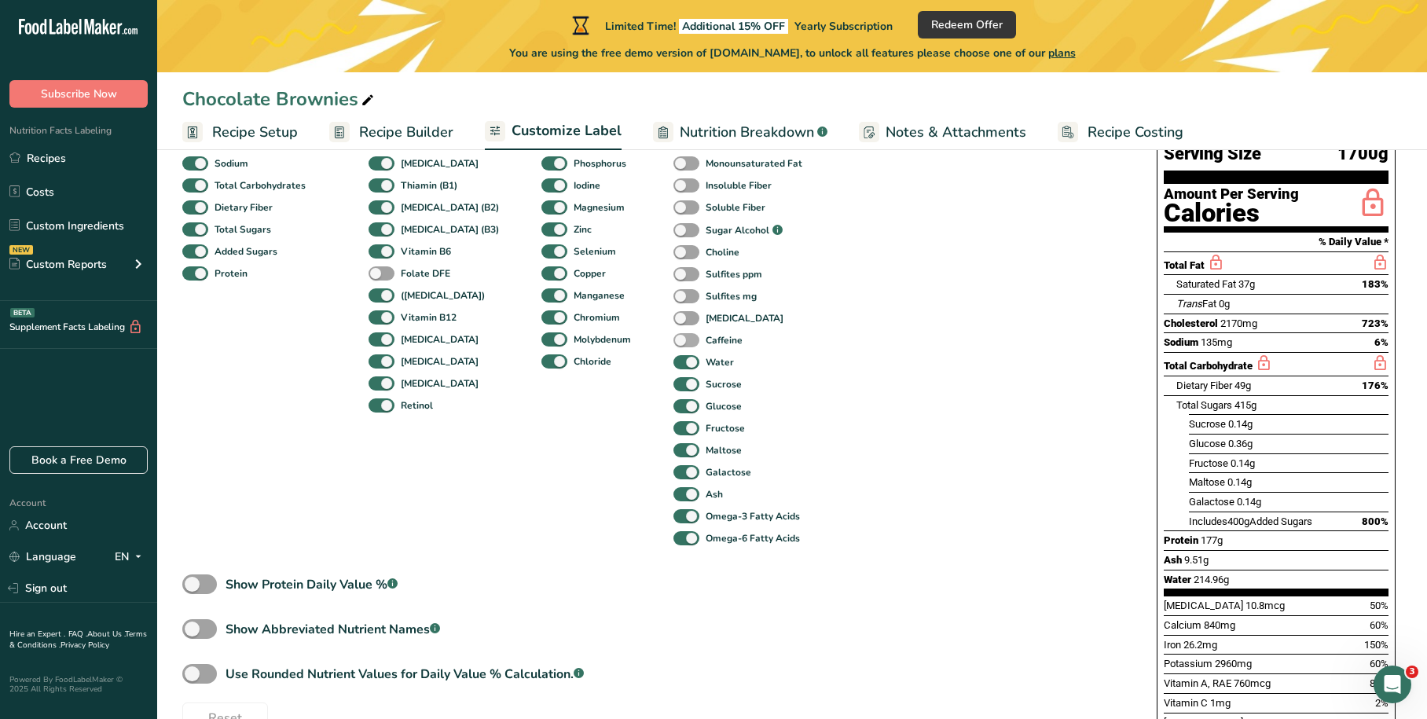
click at [673, 338] on span at bounding box center [686, 340] width 26 height 15
click at [673, 338] on input "Caffeine" at bounding box center [678, 340] width 10 height 10
checkbox input "true"
click at [673, 312] on span at bounding box center [686, 318] width 26 height 15
click at [673, 313] on input "[MEDICAL_DATA]" at bounding box center [678, 318] width 10 height 10
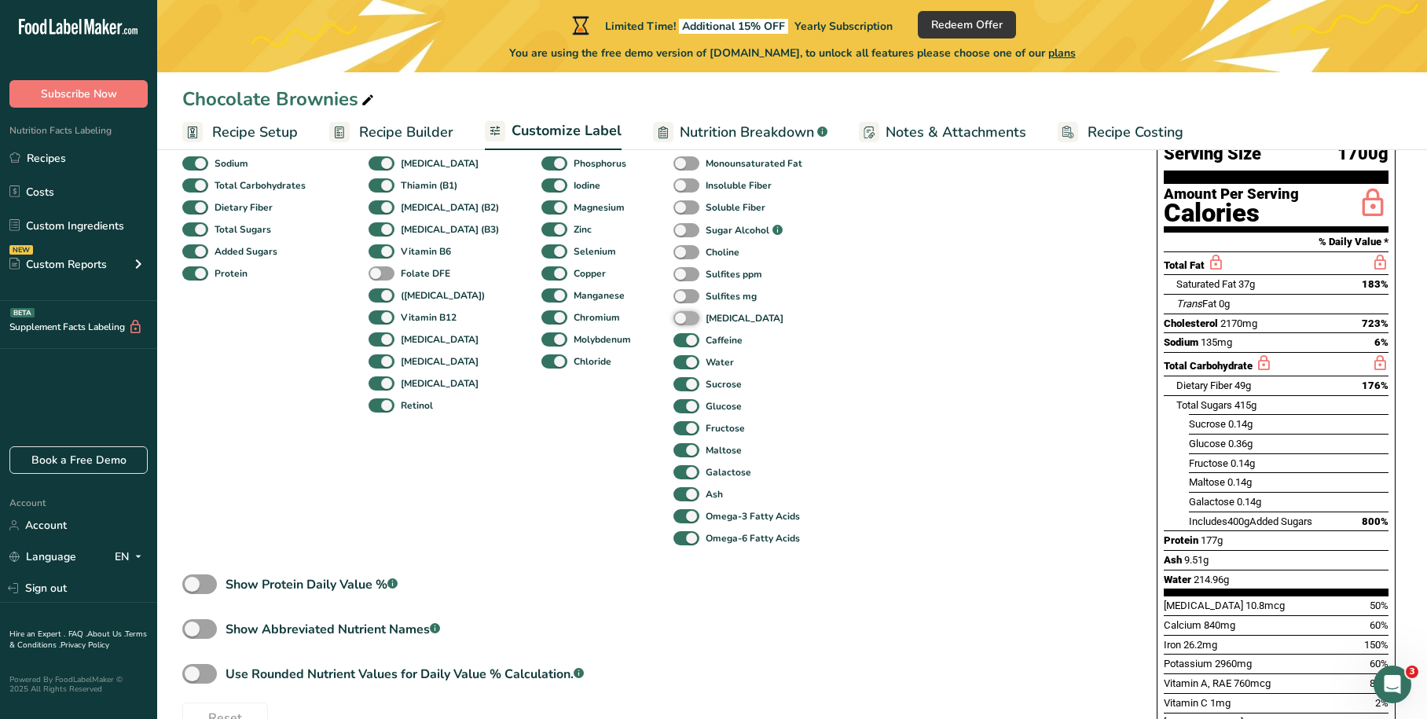
checkbox input "true"
click at [673, 295] on span at bounding box center [686, 296] width 26 height 15
click at [673, 295] on input "Sulfites mg" at bounding box center [678, 296] width 10 height 10
checkbox input "true"
click at [673, 268] on span at bounding box center [686, 274] width 26 height 15
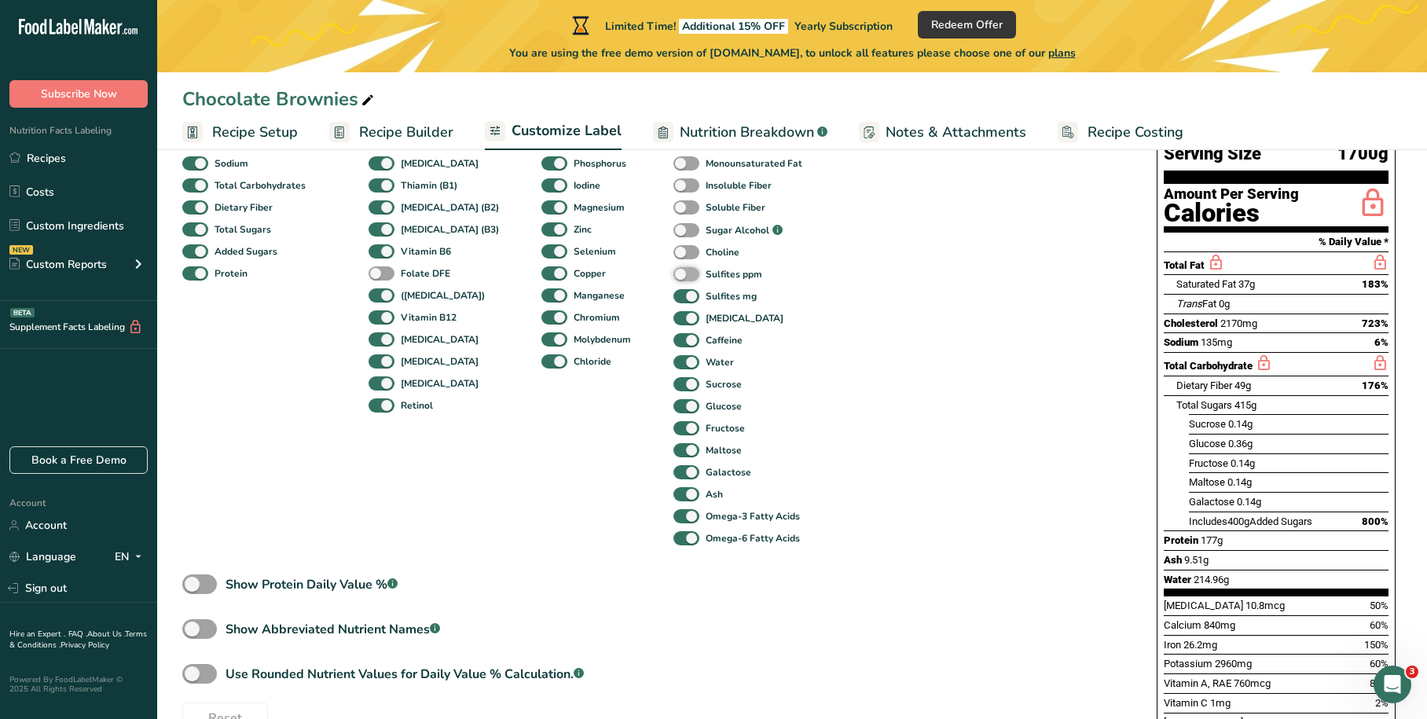
click at [673, 269] on input "Sulfites ppm" at bounding box center [678, 274] width 10 height 10
checkbox input "true"
click at [673, 251] on span at bounding box center [686, 252] width 26 height 15
click at [673, 251] on input "Choline" at bounding box center [678, 252] width 10 height 10
checkbox input "true"
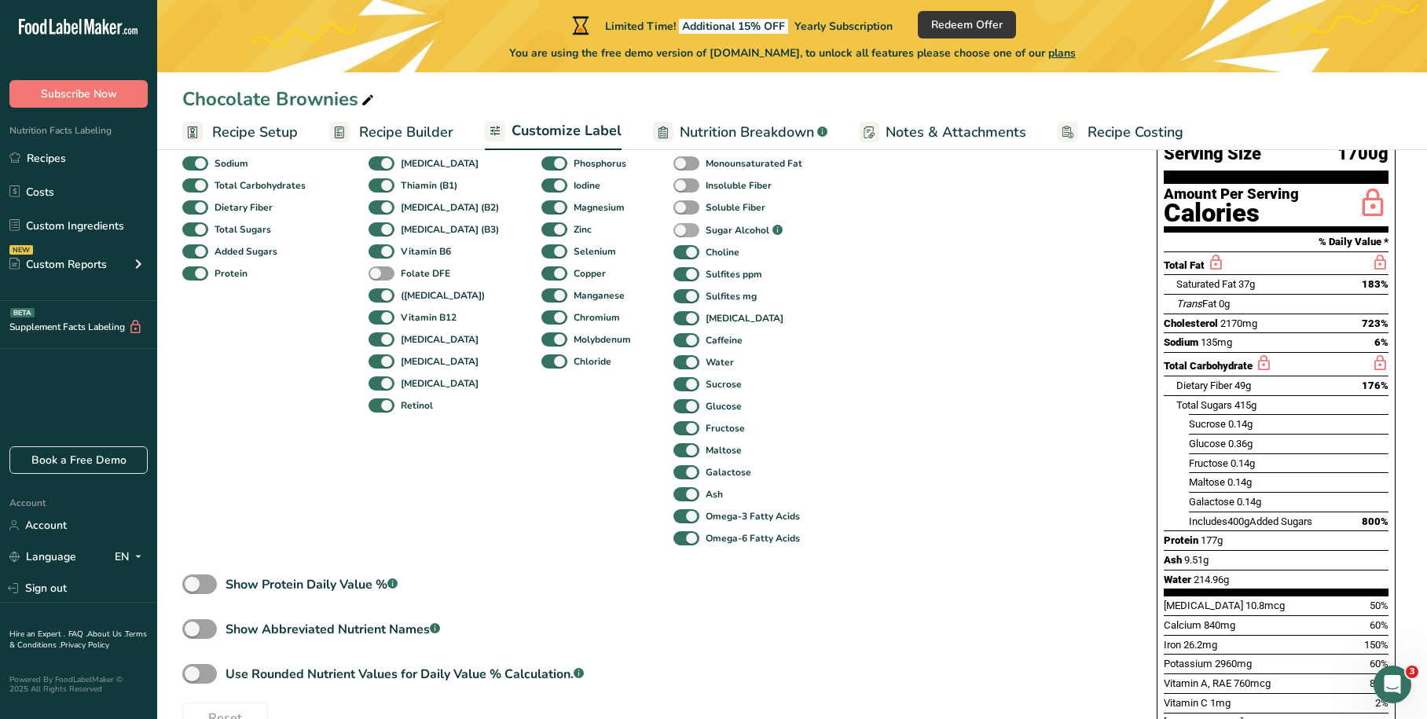
click at [673, 226] on span at bounding box center [686, 230] width 26 height 15
click at [673, 226] on input "Sugar Alcohol .a-a{fill:#347362;}.b-a{fill:#fff;}" at bounding box center [678, 231] width 10 height 10
checkbox input "true"
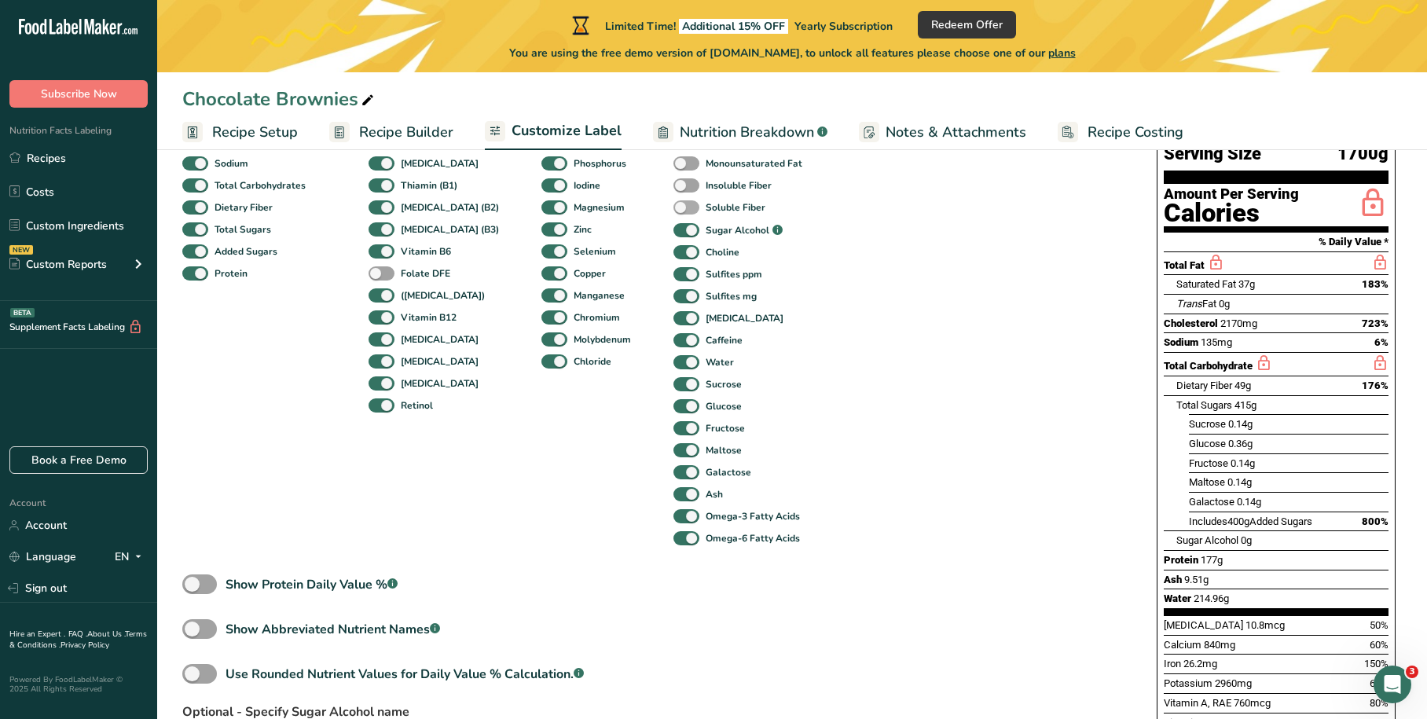
click at [673, 203] on span at bounding box center [686, 207] width 26 height 15
click at [673, 203] on input "Soluble Fiber" at bounding box center [678, 207] width 10 height 10
checkbox input "true"
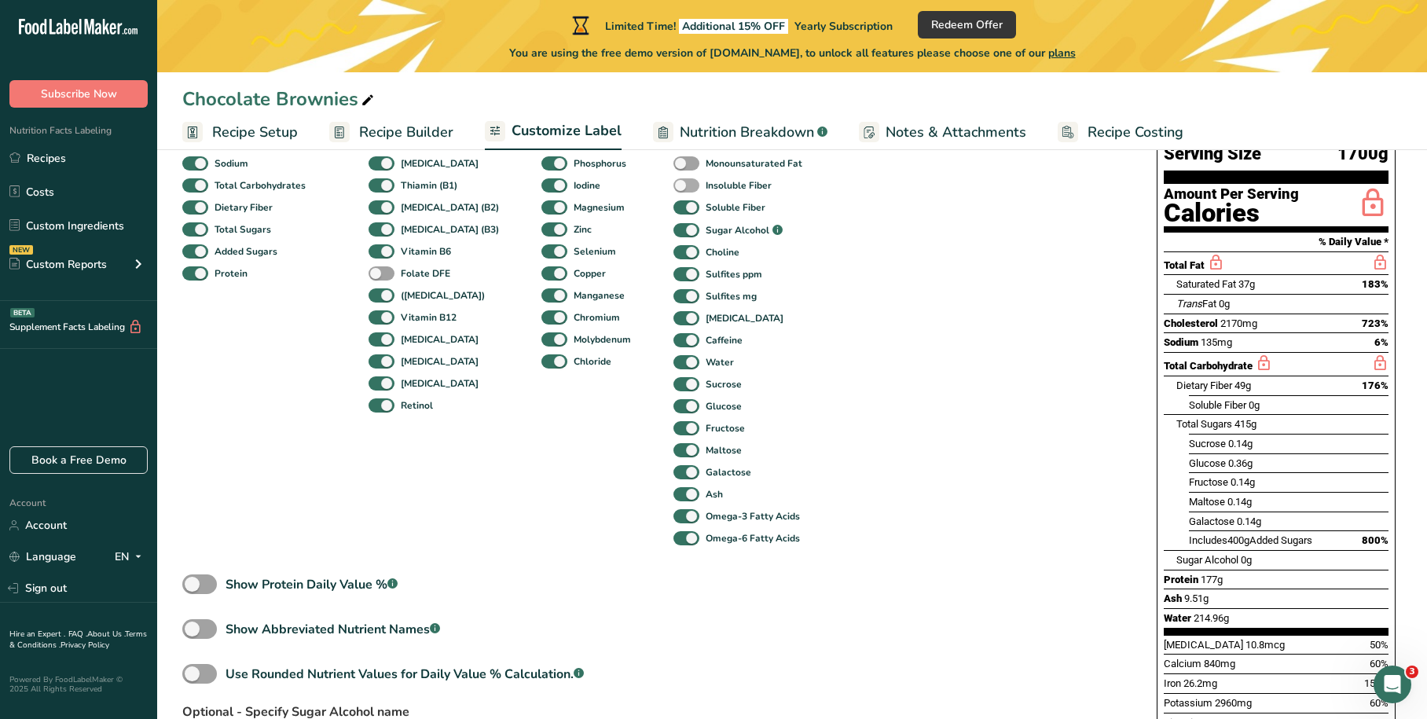
click at [673, 184] on span at bounding box center [686, 185] width 26 height 15
click at [673, 184] on input "Insoluble Fiber" at bounding box center [678, 185] width 10 height 10
checkbox input "true"
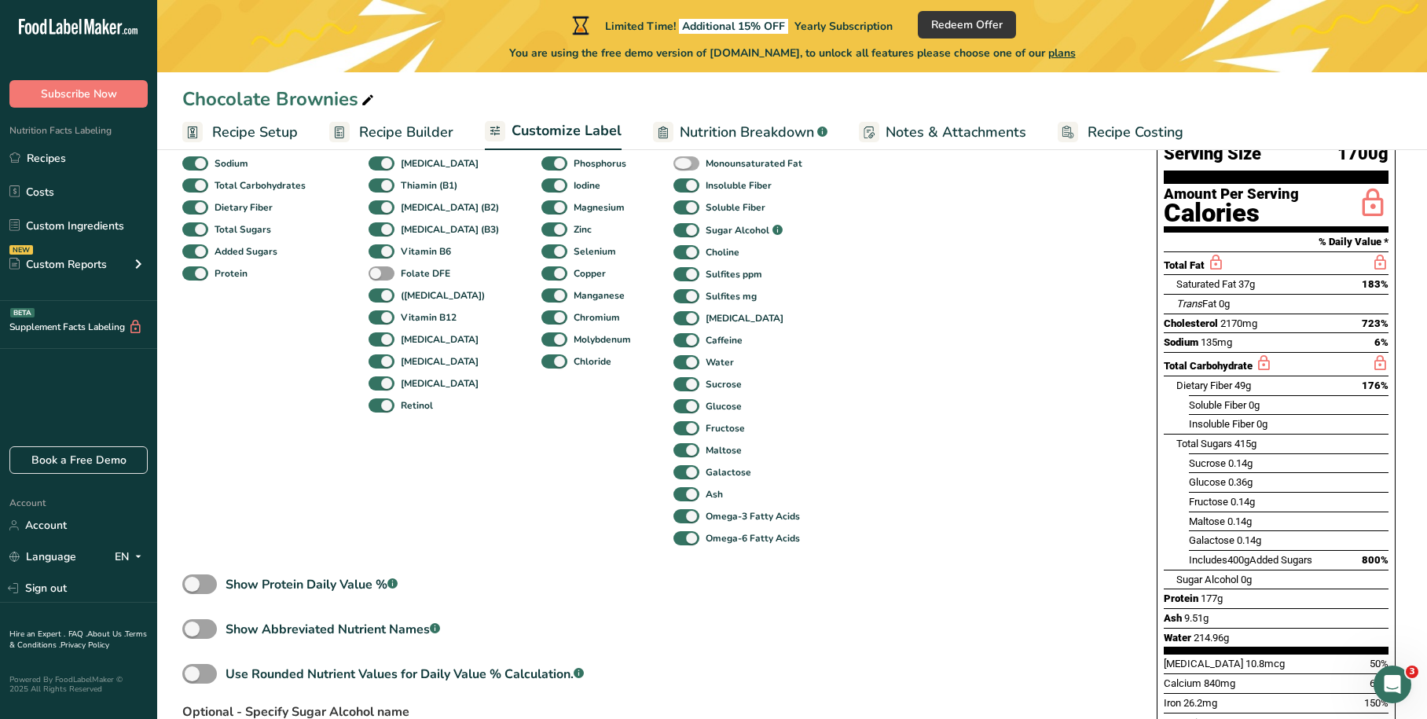
click at [673, 160] on span at bounding box center [686, 163] width 26 height 15
click at [673, 160] on input "Monounsaturated Fat" at bounding box center [678, 163] width 10 height 10
checkbox input "true"
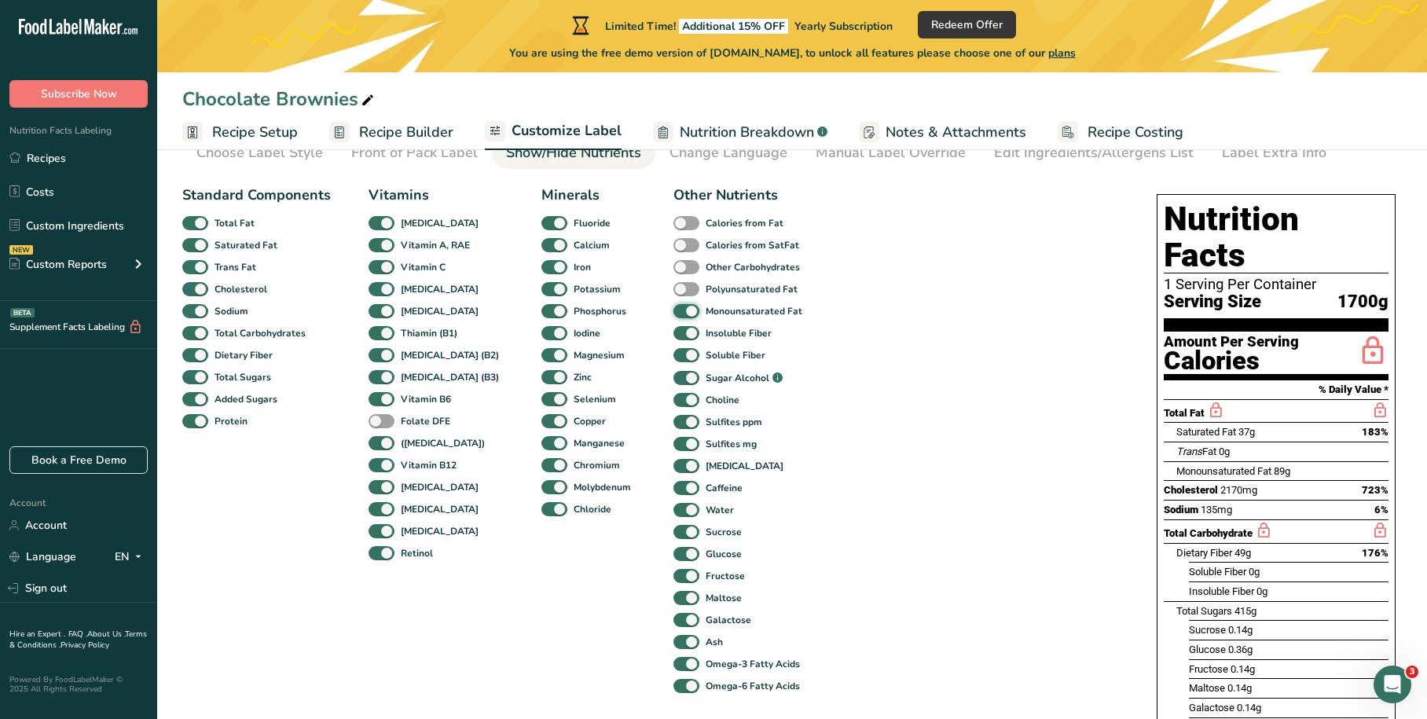
scroll to position [79, 0]
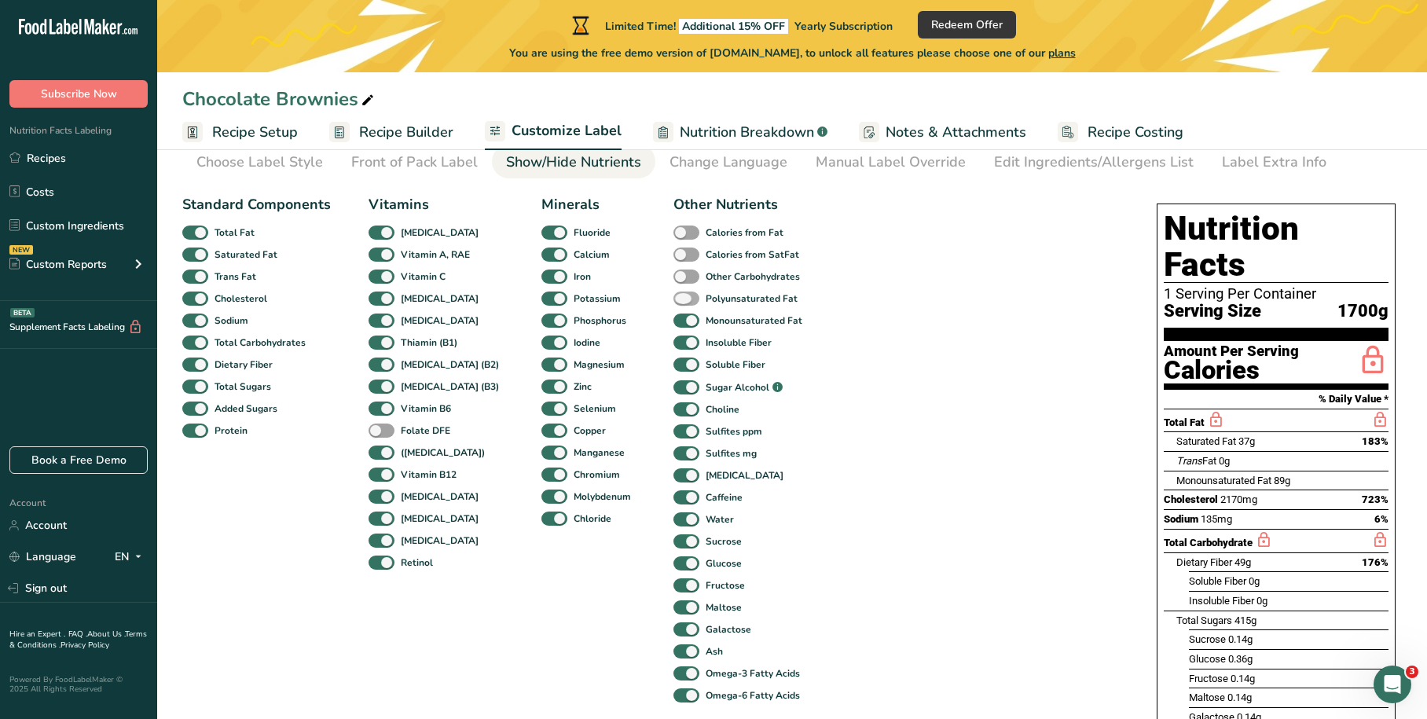
click at [673, 294] on span at bounding box center [686, 299] width 26 height 15
click at [673, 294] on input "Polyunsaturated Fat" at bounding box center [678, 298] width 10 height 10
checkbox input "true"
click at [384, 430] on span at bounding box center [382, 431] width 26 height 15
click at [379, 430] on input "Folate DFE" at bounding box center [374, 430] width 10 height 10
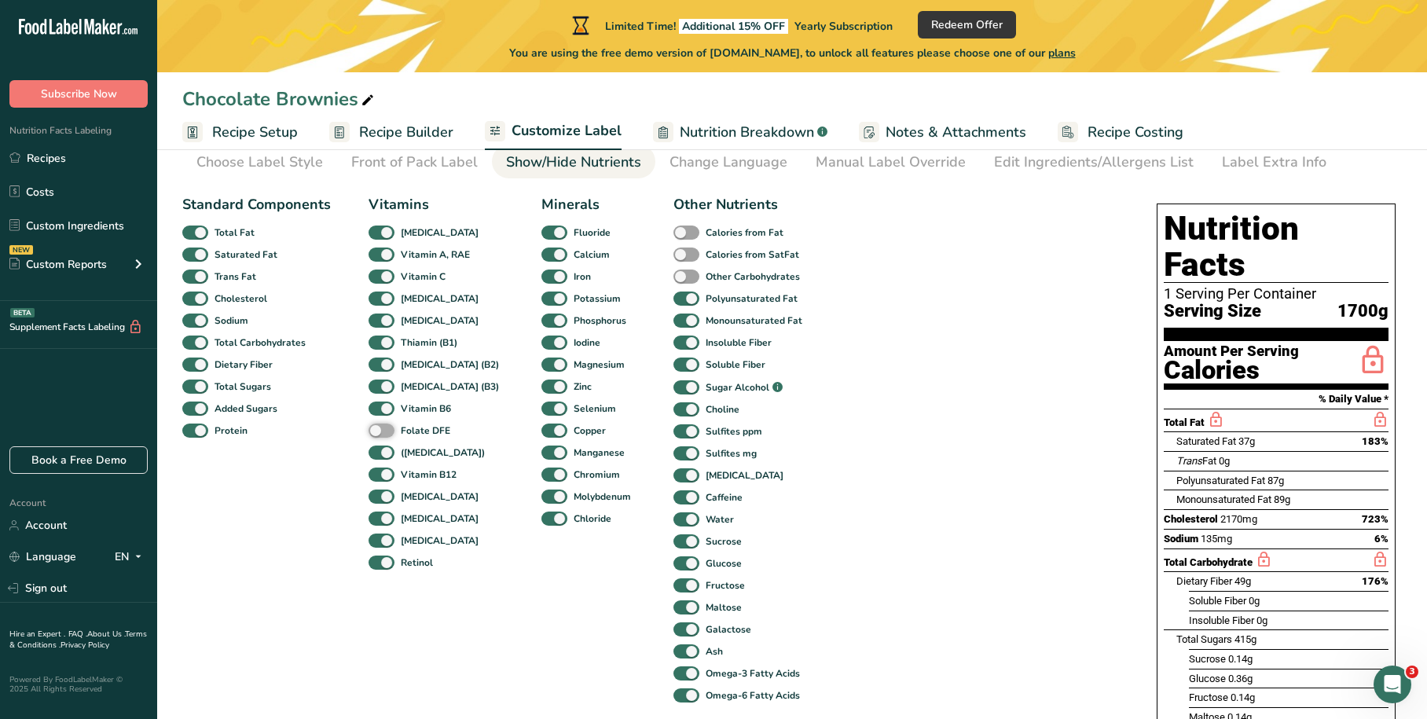
checkbox input "true"
click at [265, 133] on span "Recipe Setup" at bounding box center [255, 132] width 86 height 21
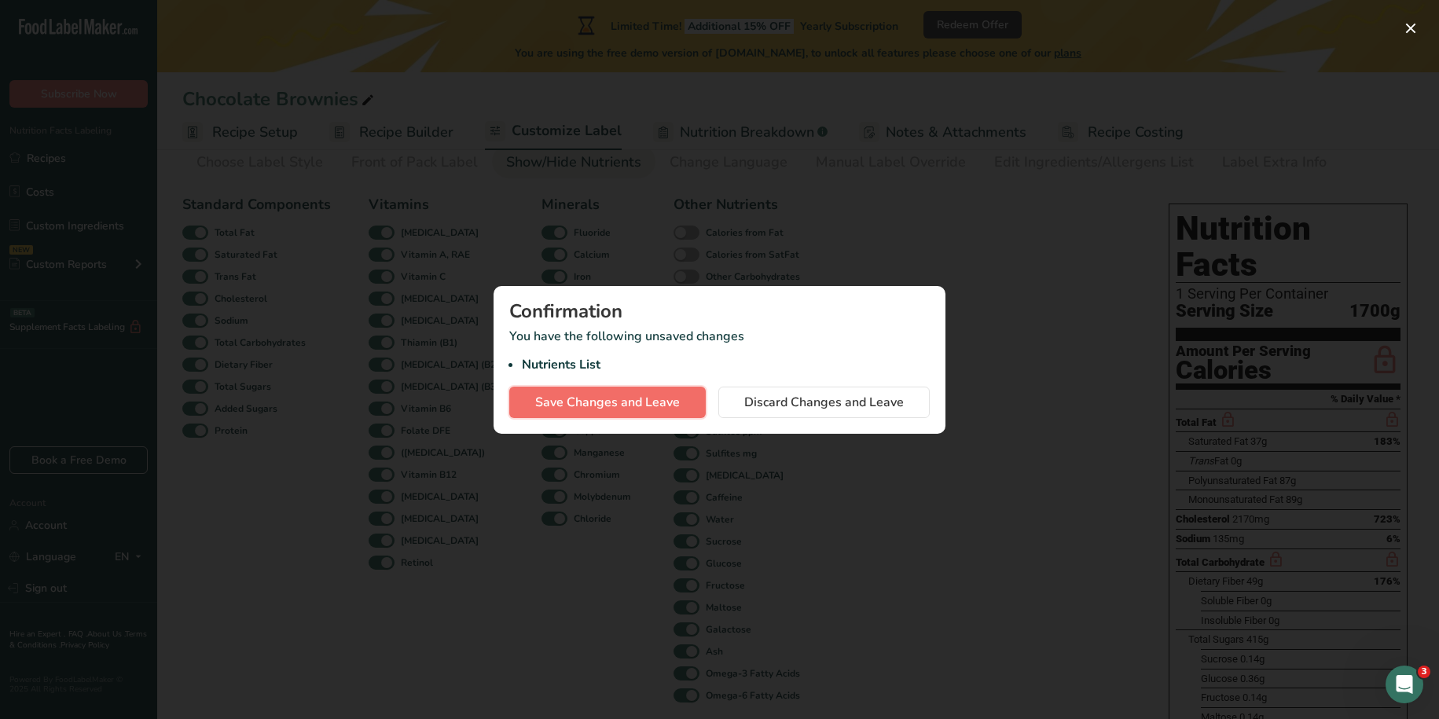
click at [652, 404] on span "Save Changes and Leave" at bounding box center [607, 402] width 145 height 19
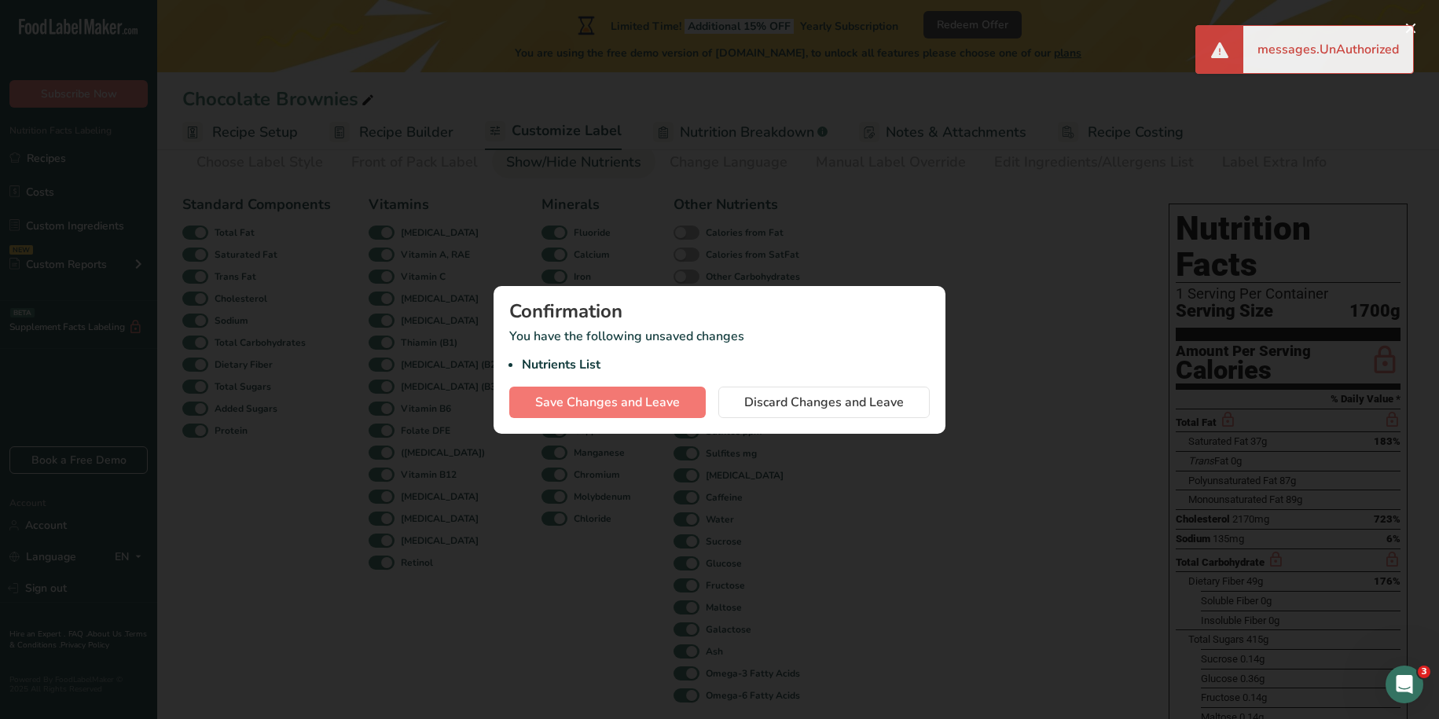
click at [777, 258] on div at bounding box center [719, 359] width 1439 height 719
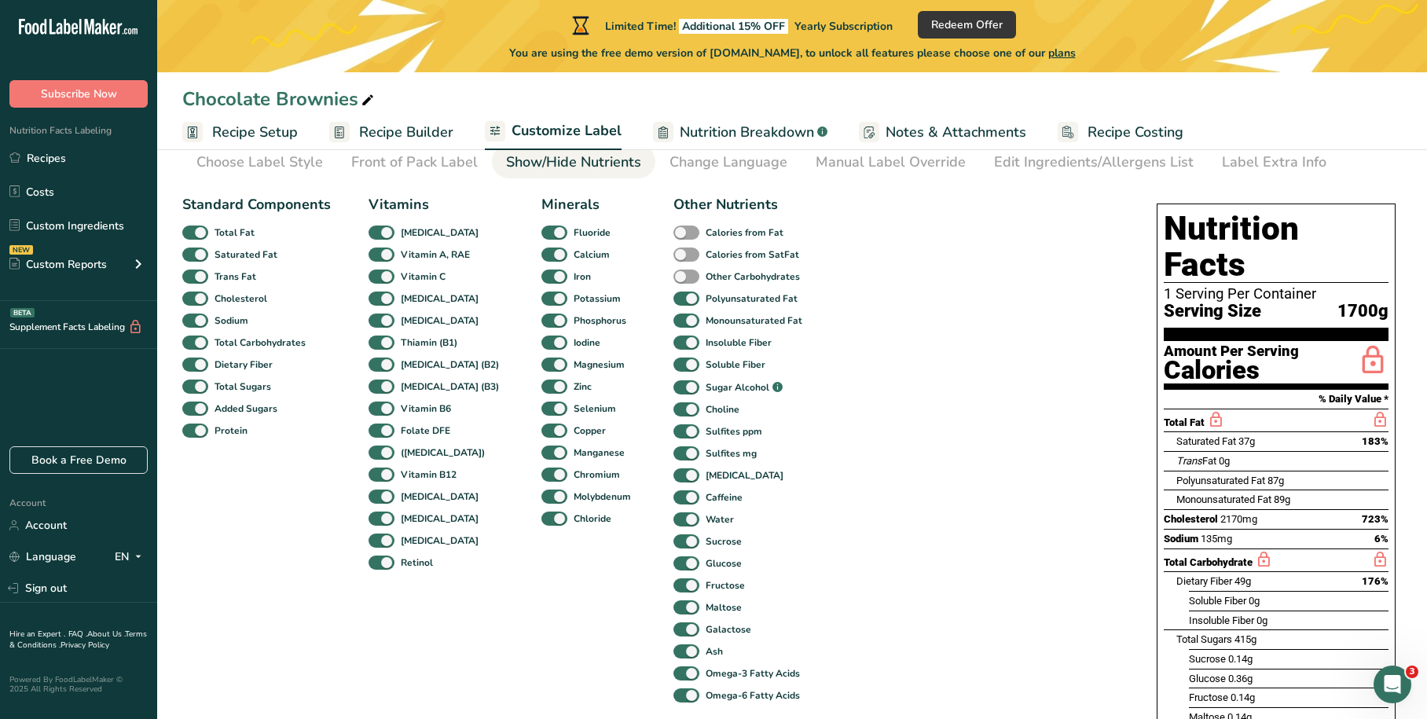
click at [259, 136] on span "Recipe Setup" at bounding box center [255, 132] width 86 height 21
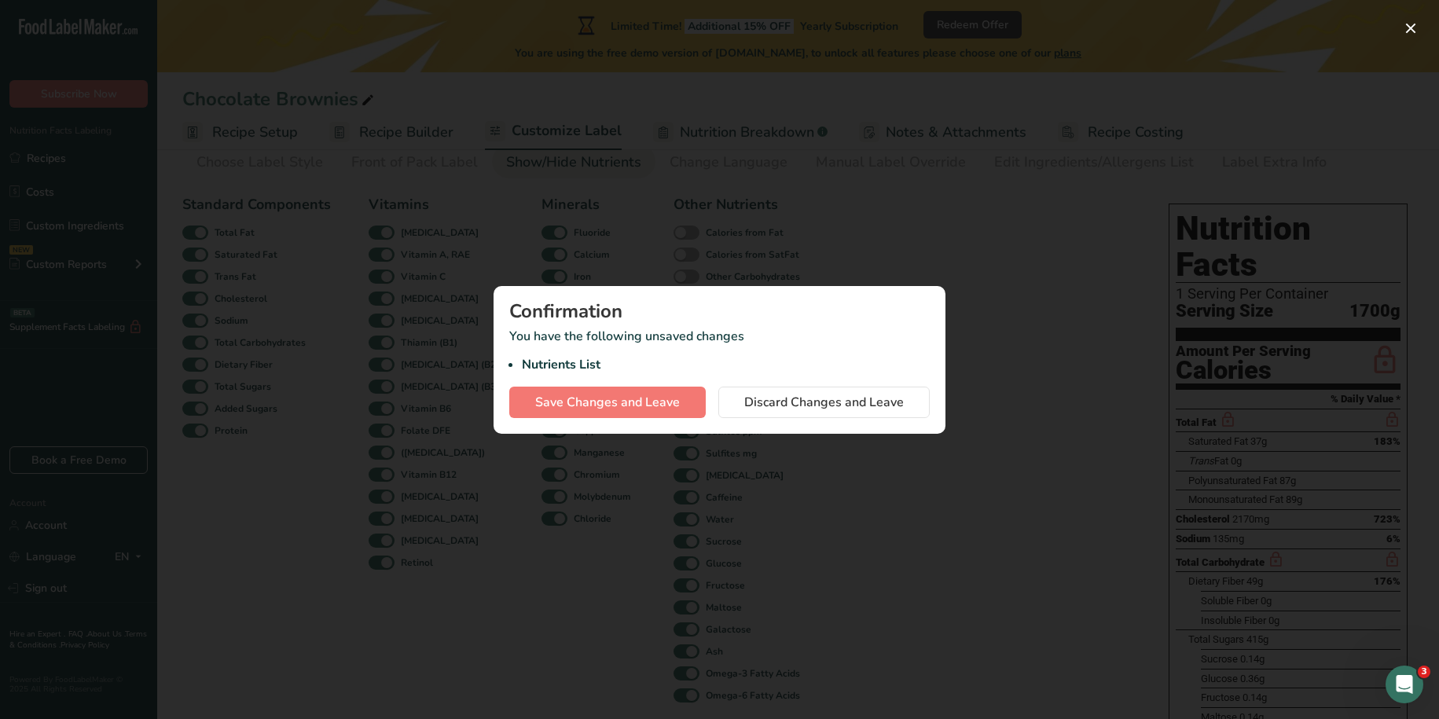
click at [923, 449] on div at bounding box center [719, 359] width 1439 height 719
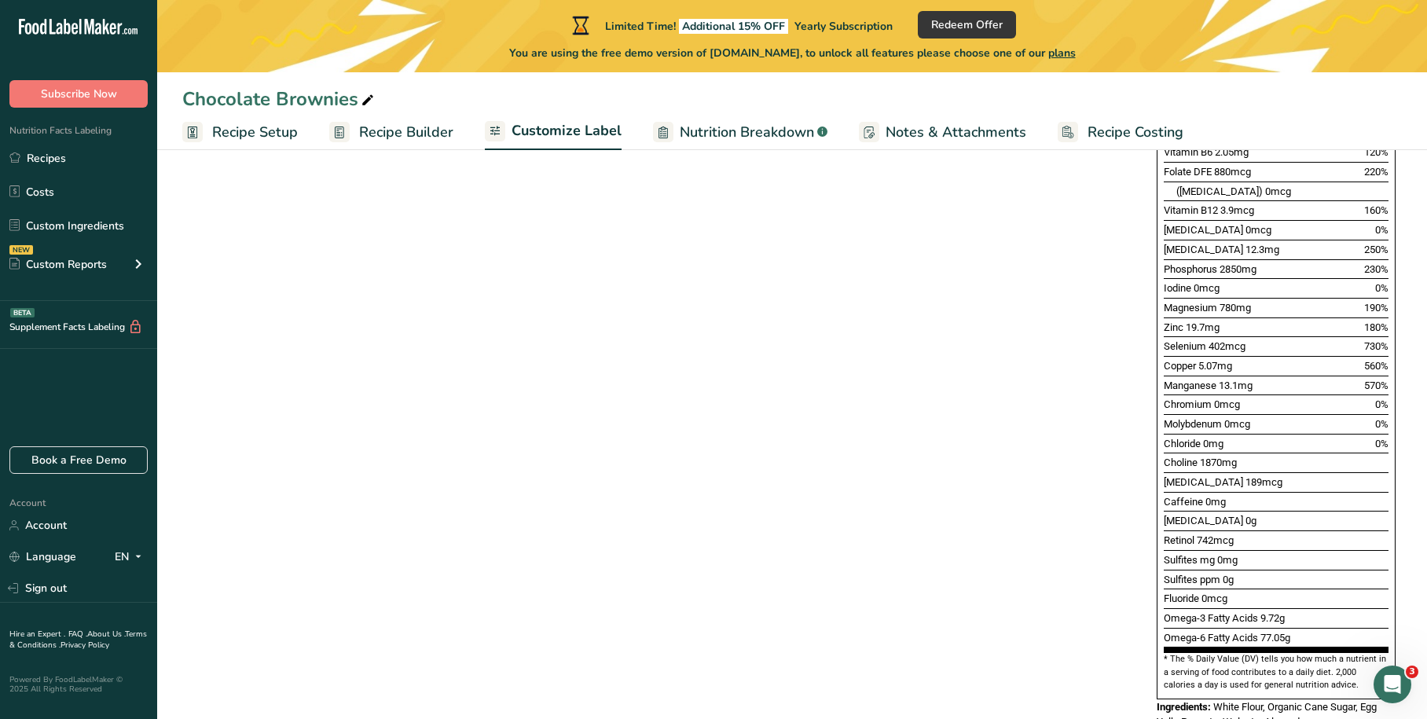
scroll to position [1022, 0]
